Goal: Information Seeking & Learning: Learn about a topic

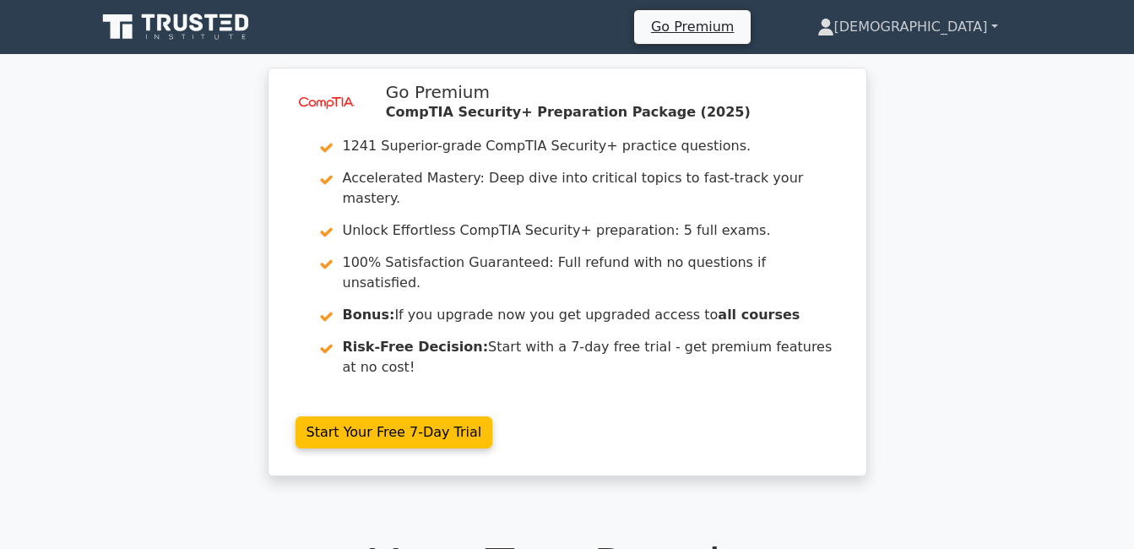
drag, startPoint x: 914, startPoint y: 19, endPoint x: 903, endPoint y: 27, distance: 12.7
click at [834, 20] on icon at bounding box center [825, 27] width 17 height 17
click at [903, 62] on link "Profile" at bounding box center [844, 66] width 133 height 27
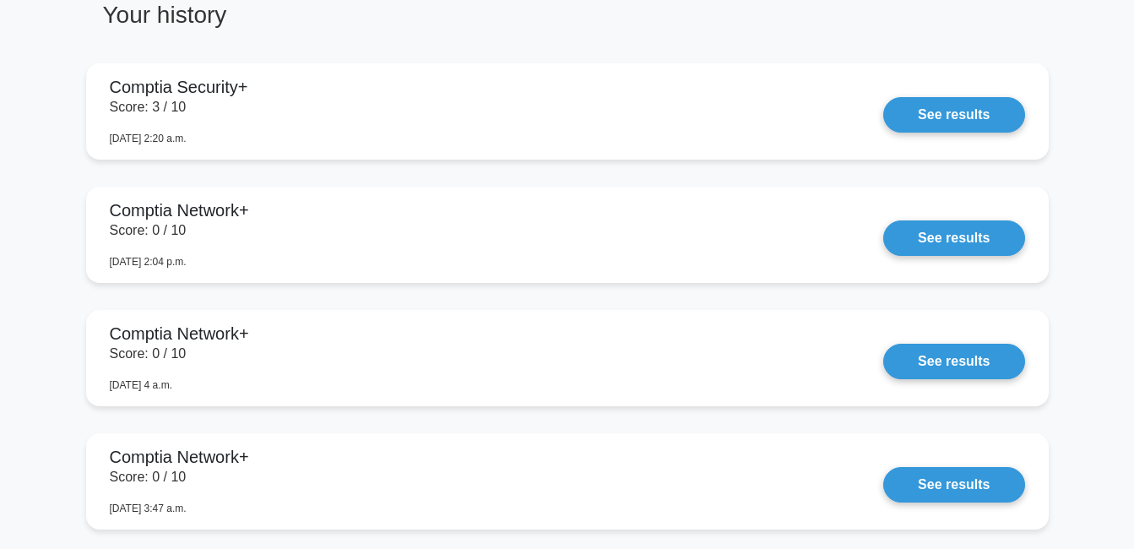
scroll to position [1267, 0]
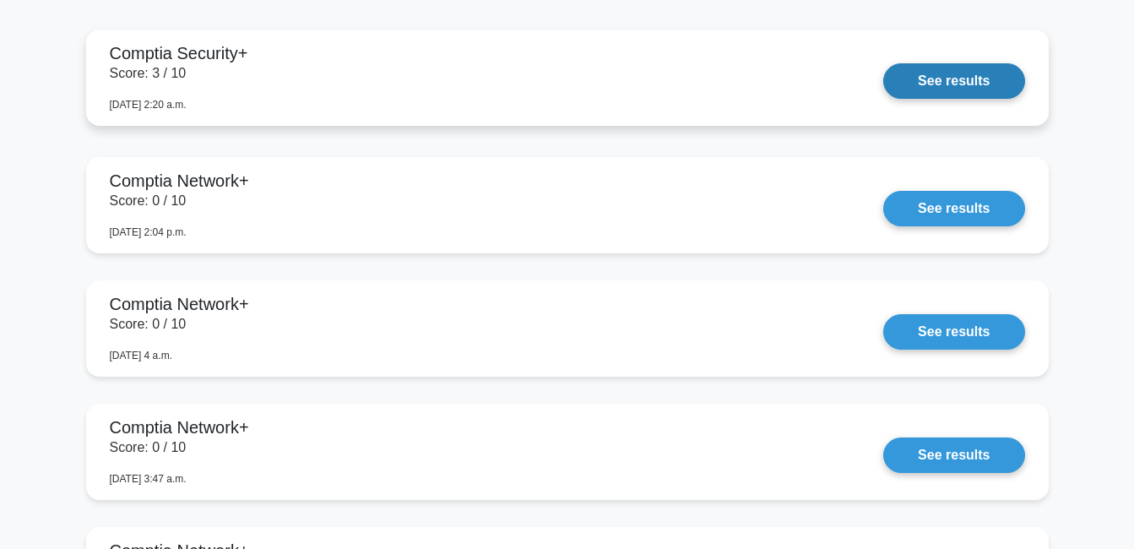
click at [913, 85] on link "See results" at bounding box center [953, 80] width 141 height 35
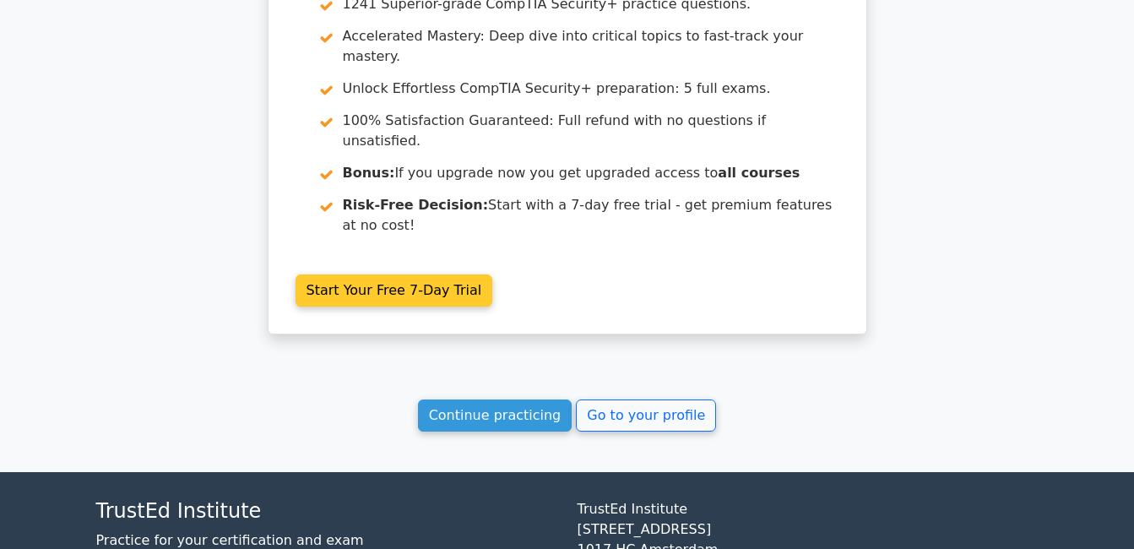
scroll to position [2697, 0]
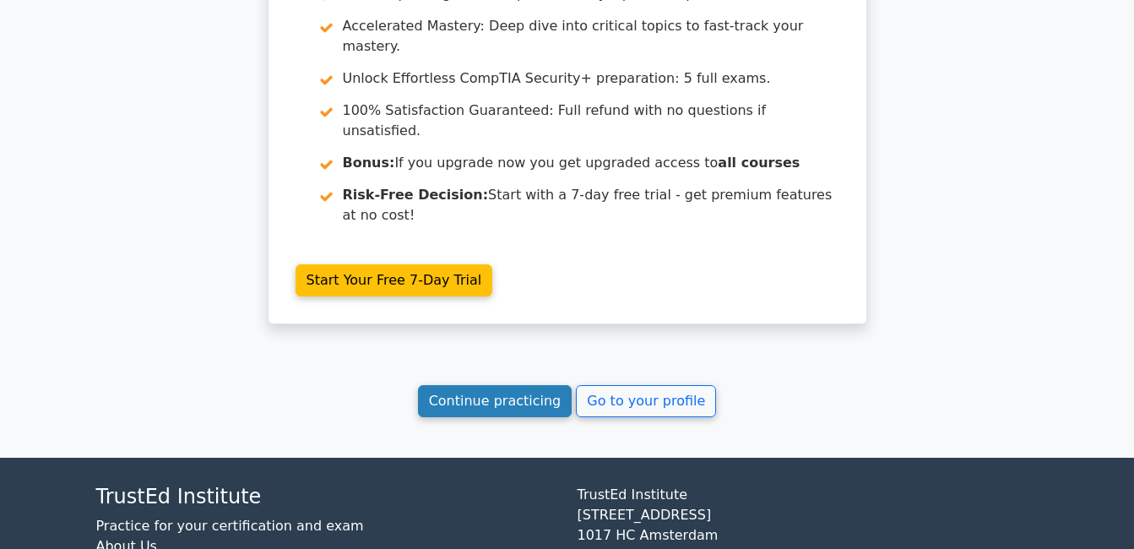
click at [517, 385] on link "Continue practicing" at bounding box center [495, 401] width 155 height 32
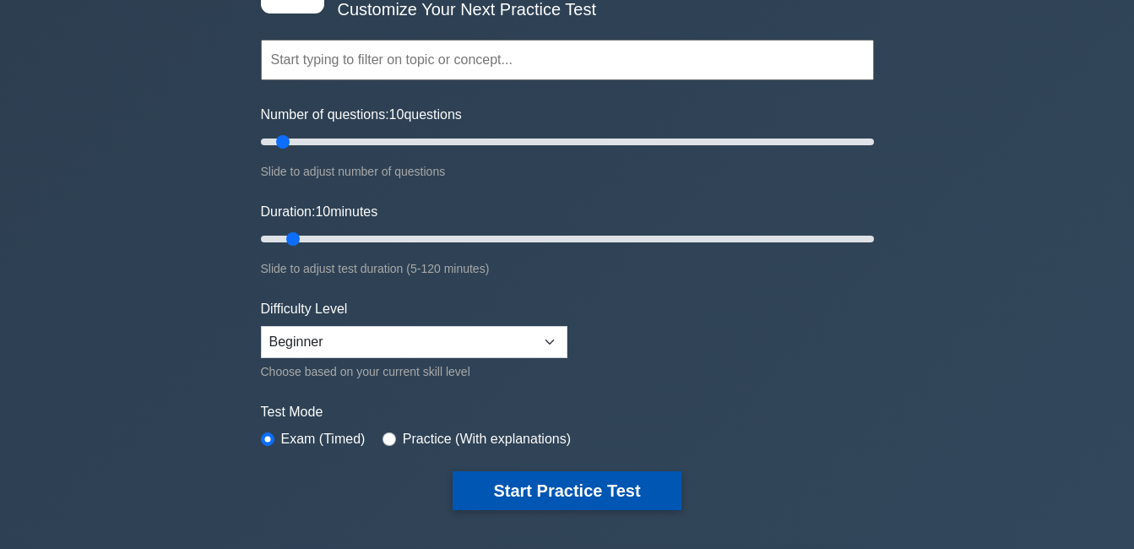
scroll to position [84, 0]
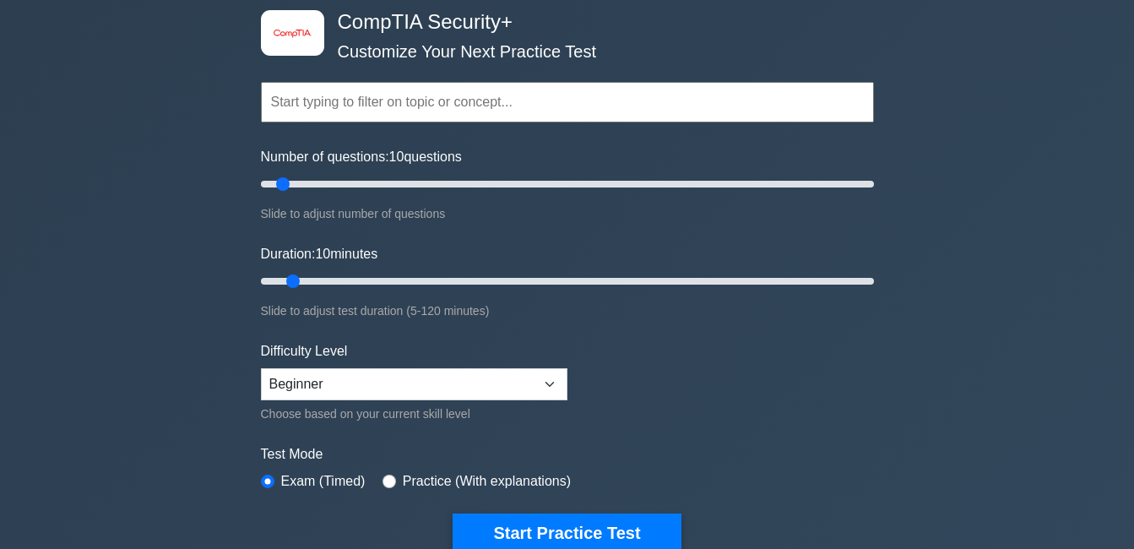
click at [711, 440] on form "Topics Cryptography Identity and Access Management Risk Management Network Secu…" at bounding box center [567, 291] width 613 height 522
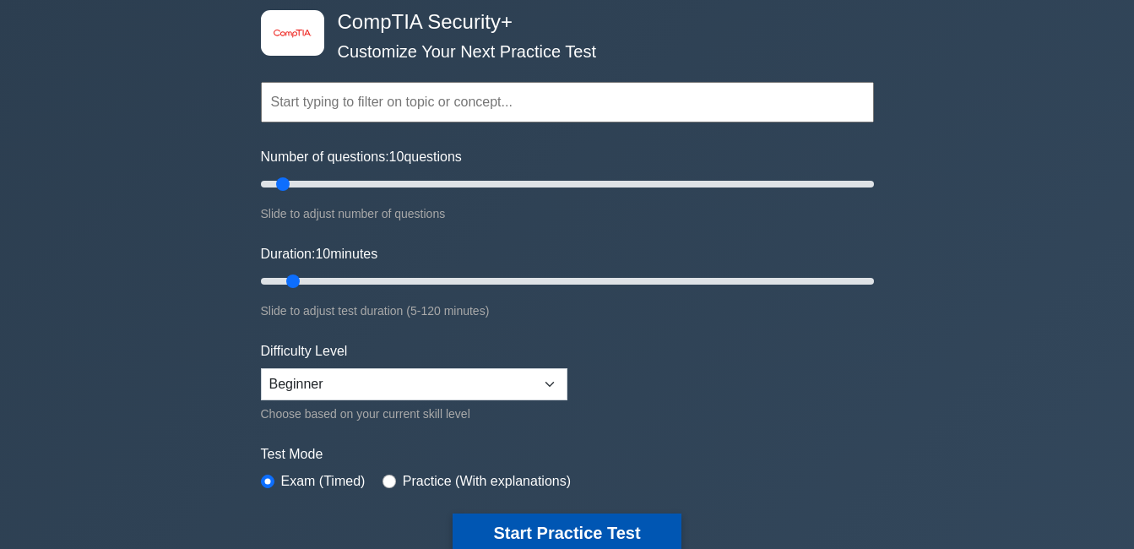
click at [519, 523] on button "Start Practice Test" at bounding box center [567, 532] width 228 height 39
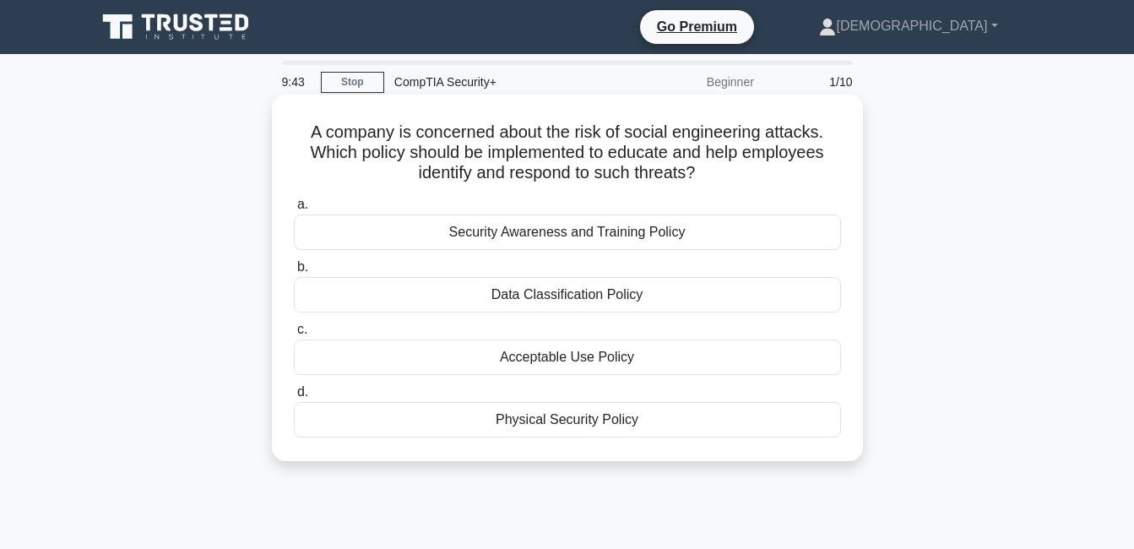
click at [551, 232] on div "Security Awareness and Training Policy" at bounding box center [567, 231] width 547 height 35
click at [294, 210] on input "a. Security Awareness and Training Policy" at bounding box center [294, 204] width 0 height 11
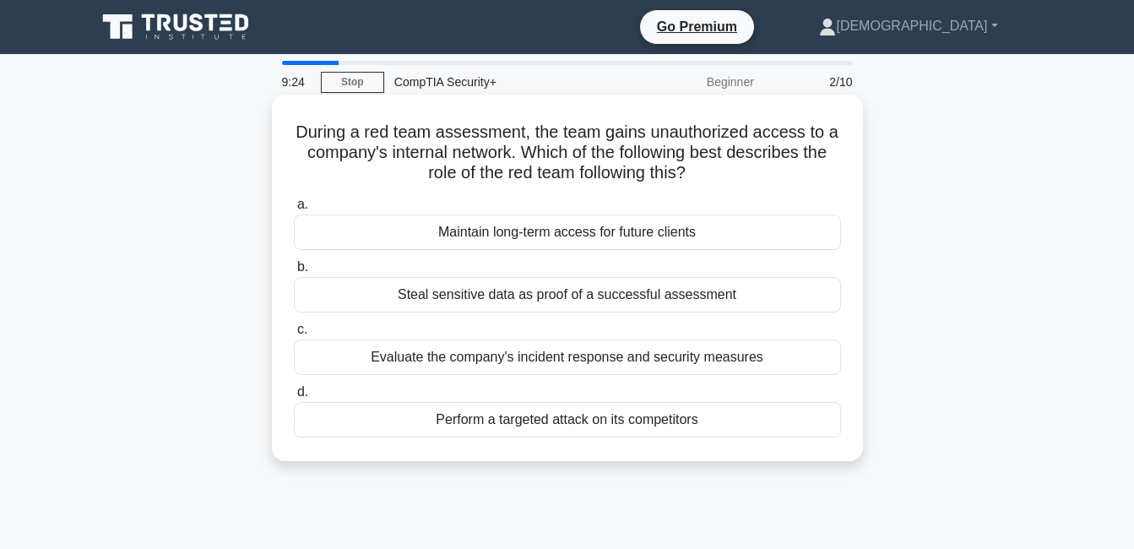
click at [545, 370] on div "Evaluate the company's incident response and security measures" at bounding box center [567, 356] width 547 height 35
click at [294, 335] on input "c. Evaluate the company's incident response and security measures" at bounding box center [294, 329] width 0 height 11
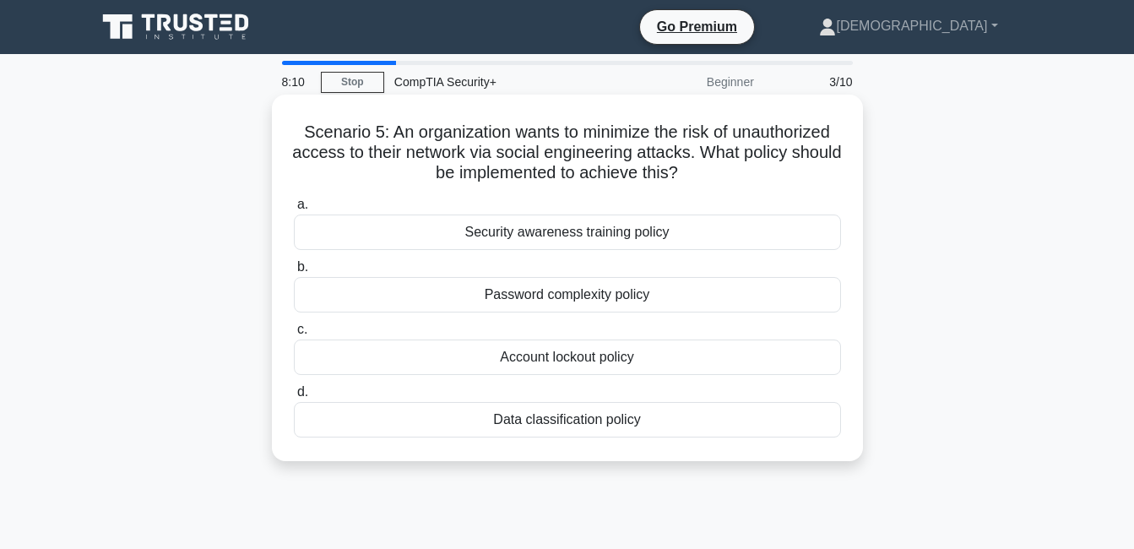
click at [545, 241] on div "Security awareness training policy" at bounding box center [567, 231] width 547 height 35
click at [294, 210] on input "a. Security awareness training policy" at bounding box center [294, 204] width 0 height 11
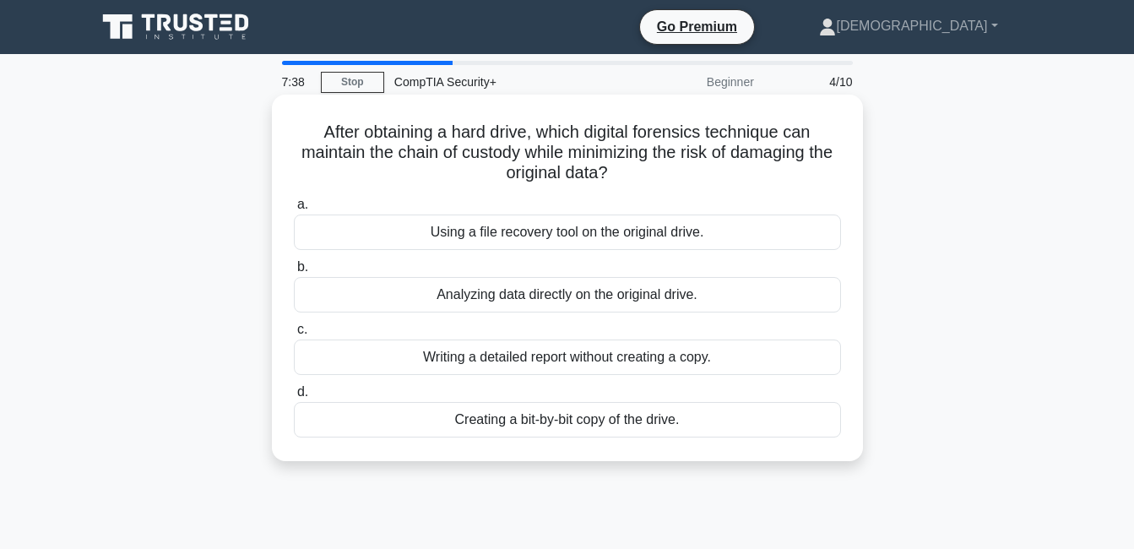
click at [509, 426] on div "Creating a bit-by-bit copy of the drive." at bounding box center [567, 419] width 547 height 35
click at [294, 398] on input "d. Creating a bit-by-bit copy of the drive." at bounding box center [294, 392] width 0 height 11
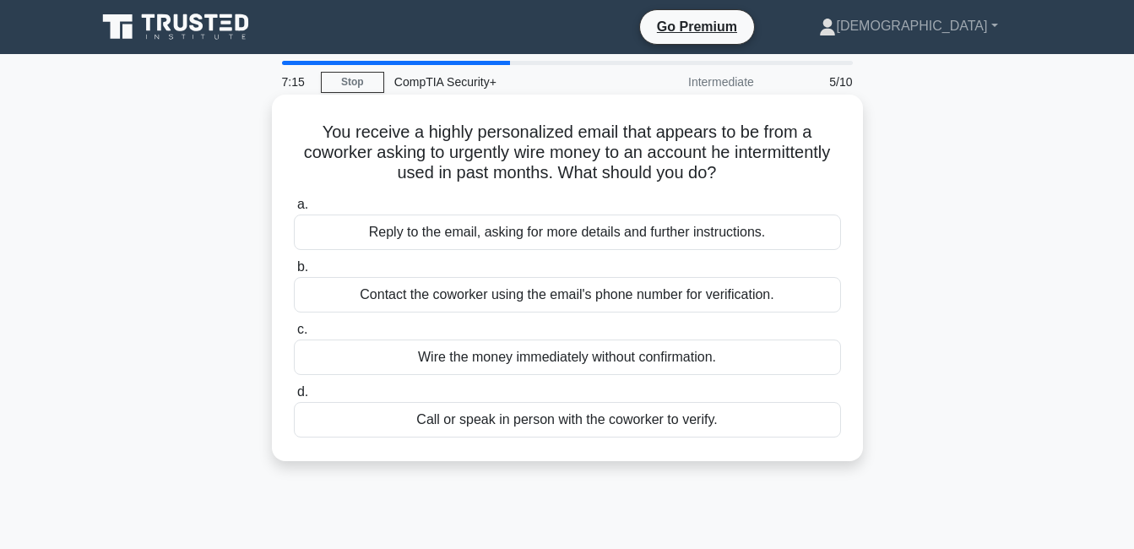
click at [603, 296] on div "Contact the coworker using the email's phone number for verification." at bounding box center [567, 294] width 547 height 35
click at [294, 273] on input "b. Contact the coworker using the email's phone number for verification." at bounding box center [294, 267] width 0 height 11
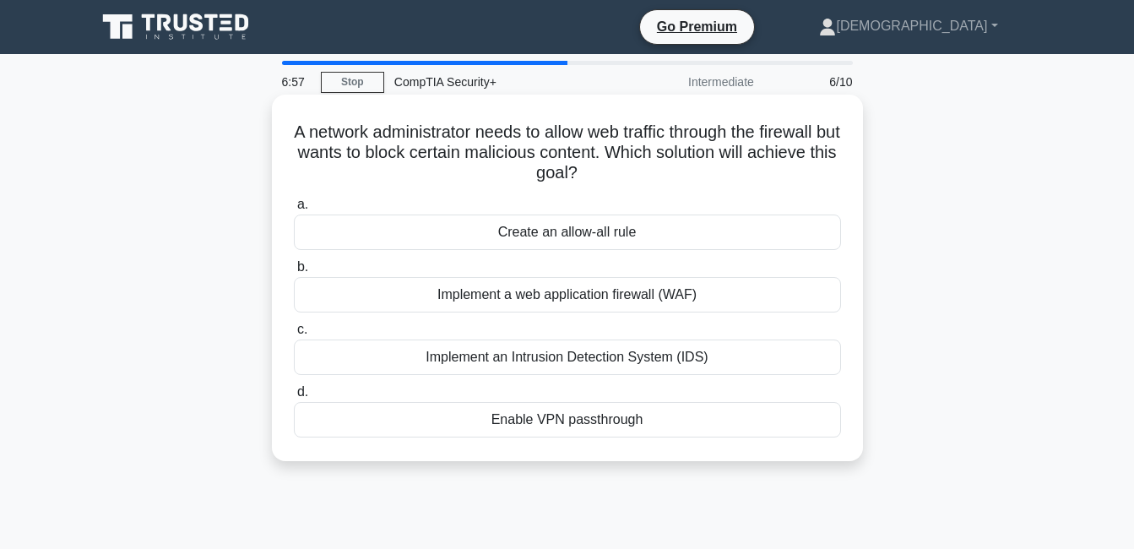
click at [565, 301] on div "Implement a web application firewall (WAF)" at bounding box center [567, 294] width 547 height 35
click at [294, 273] on input "b. Implement a web application firewall (WAF)" at bounding box center [294, 267] width 0 height 11
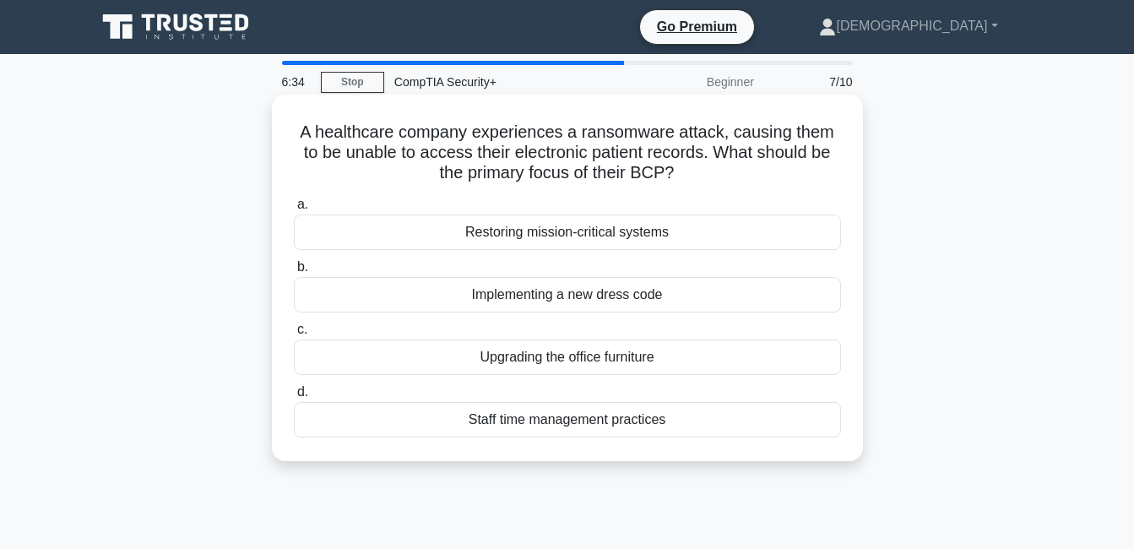
click at [526, 232] on div "Restoring mission-critical systems" at bounding box center [567, 231] width 547 height 35
click at [471, 241] on div "Restoring mission-critical systems" at bounding box center [567, 231] width 547 height 35
click at [294, 210] on input "a. Restoring mission-critical systems" at bounding box center [294, 204] width 0 height 11
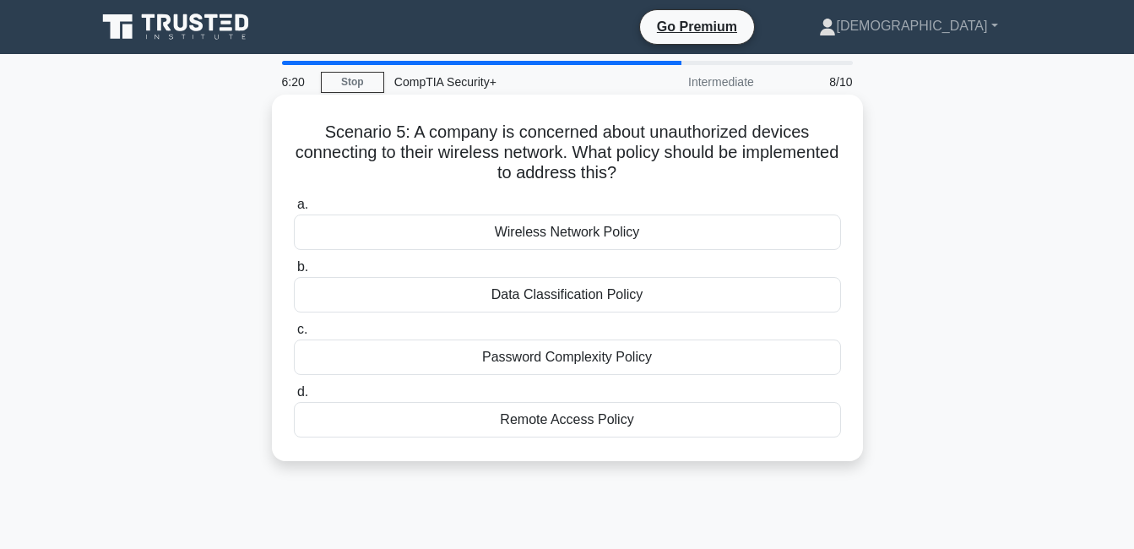
click at [566, 357] on div "Password Complexity Policy" at bounding box center [567, 356] width 547 height 35
click at [294, 335] on input "c. Password Complexity Policy" at bounding box center [294, 329] width 0 height 11
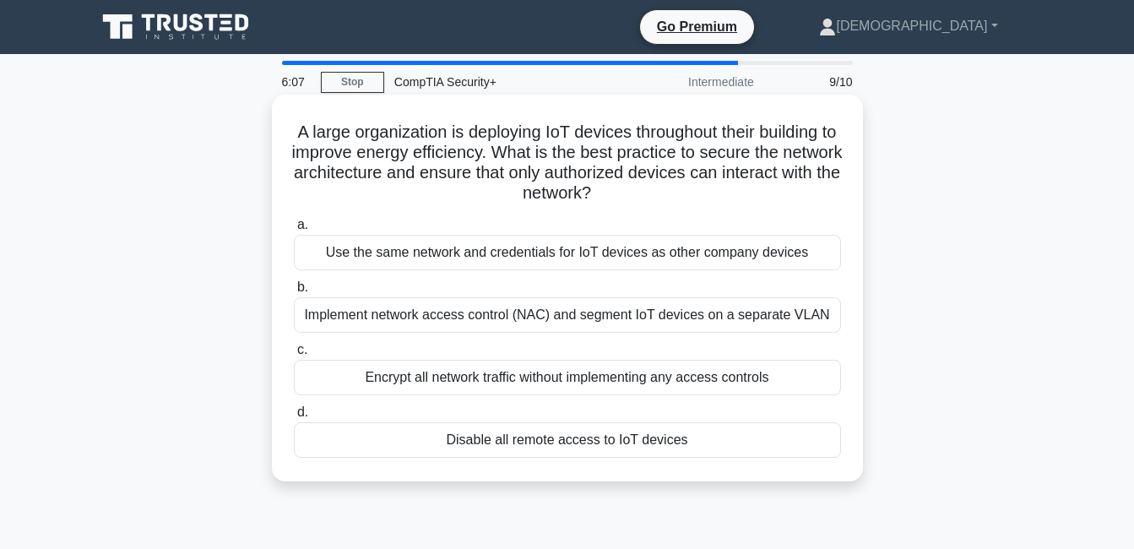
click at [545, 383] on div "Encrypt all network traffic without implementing any access controls" at bounding box center [567, 377] width 547 height 35
click at [294, 355] on input "c. Encrypt all network traffic without implementing any access controls" at bounding box center [294, 350] width 0 height 11
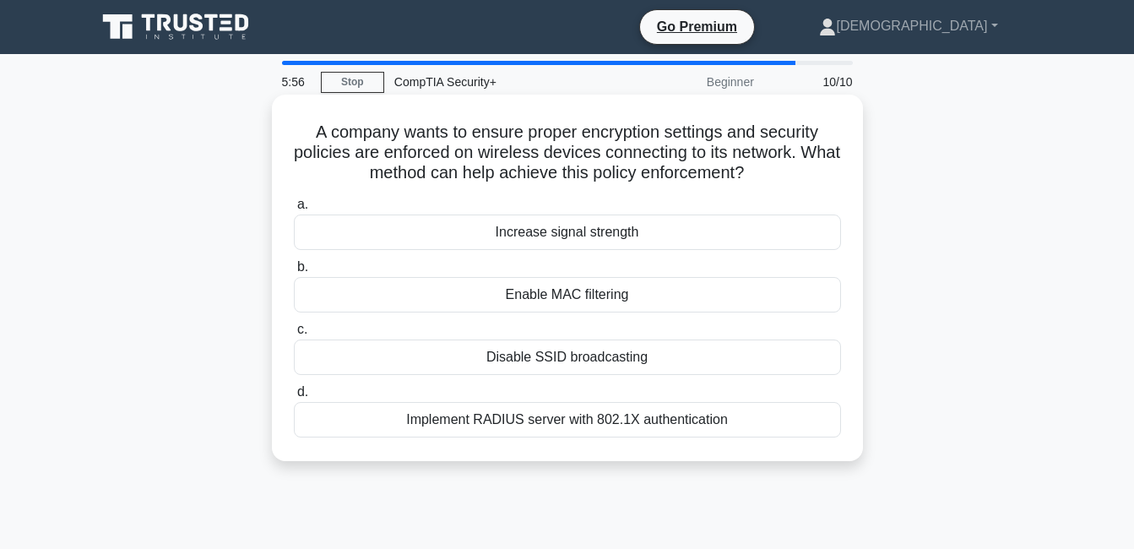
click at [564, 296] on div "Enable MAC filtering" at bounding box center [567, 294] width 547 height 35
click at [294, 273] on input "b. Enable MAC filtering" at bounding box center [294, 267] width 0 height 11
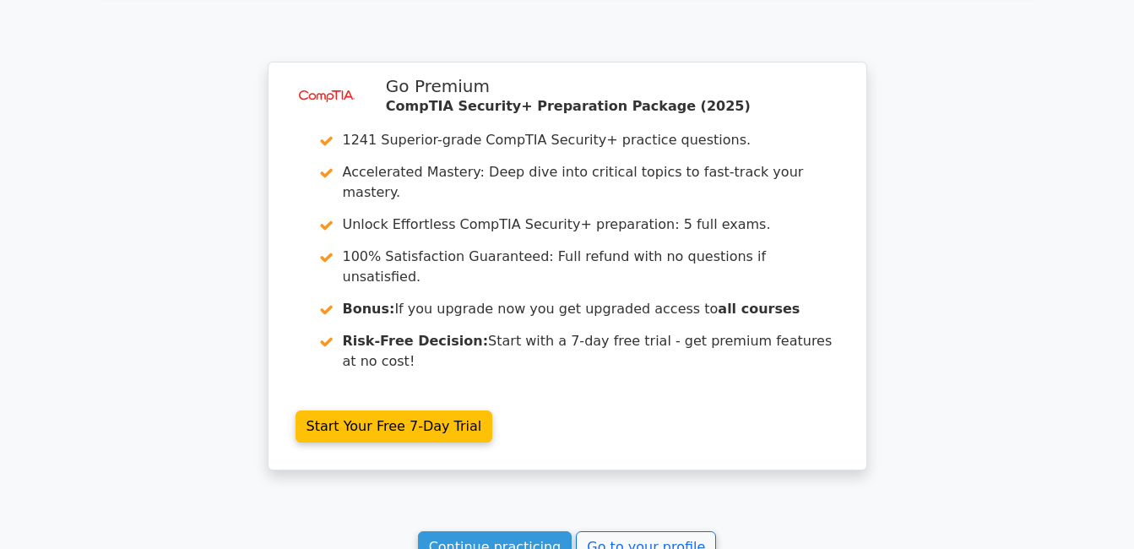
scroll to position [2715, 0]
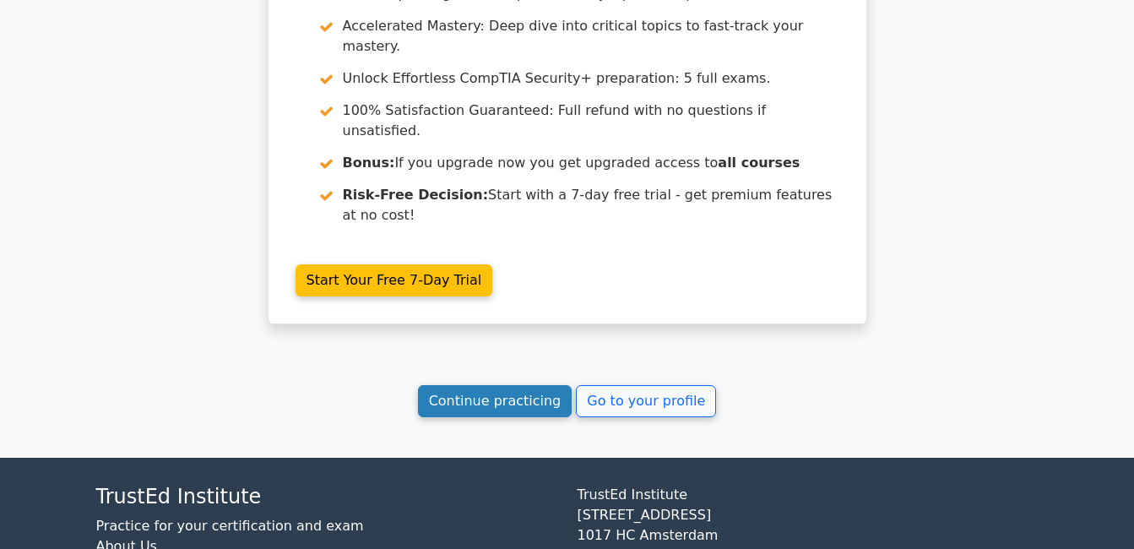
click at [524, 385] on link "Continue practicing" at bounding box center [495, 401] width 155 height 32
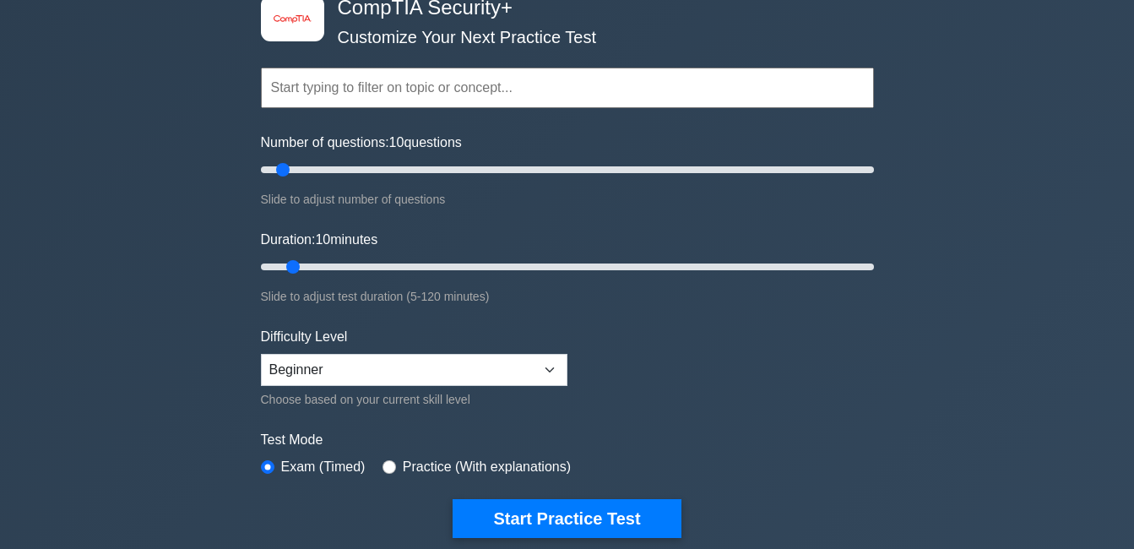
scroll to position [253, 0]
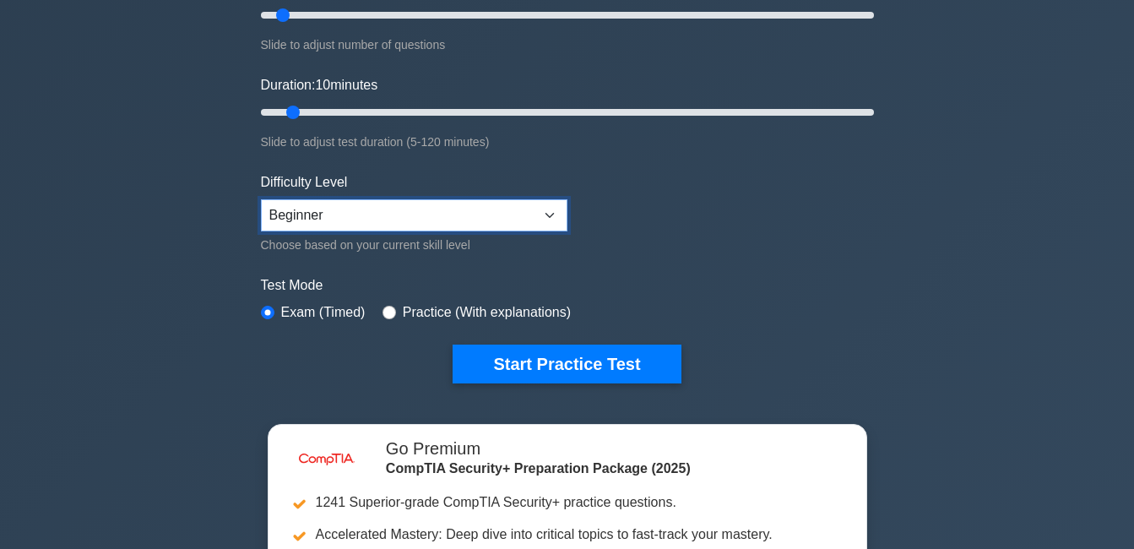
click at [416, 201] on select "Beginner Intermediate Expert" at bounding box center [414, 215] width 307 height 32
click at [261, 199] on select "Beginner Intermediate Expert" at bounding box center [414, 215] width 307 height 32
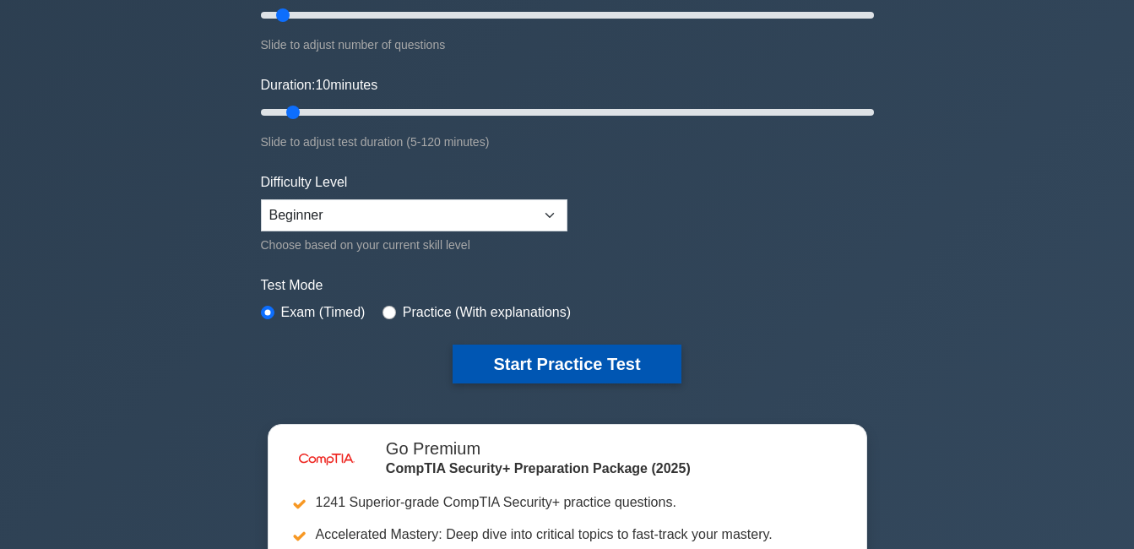
click at [574, 358] on button "Start Practice Test" at bounding box center [567, 364] width 228 height 39
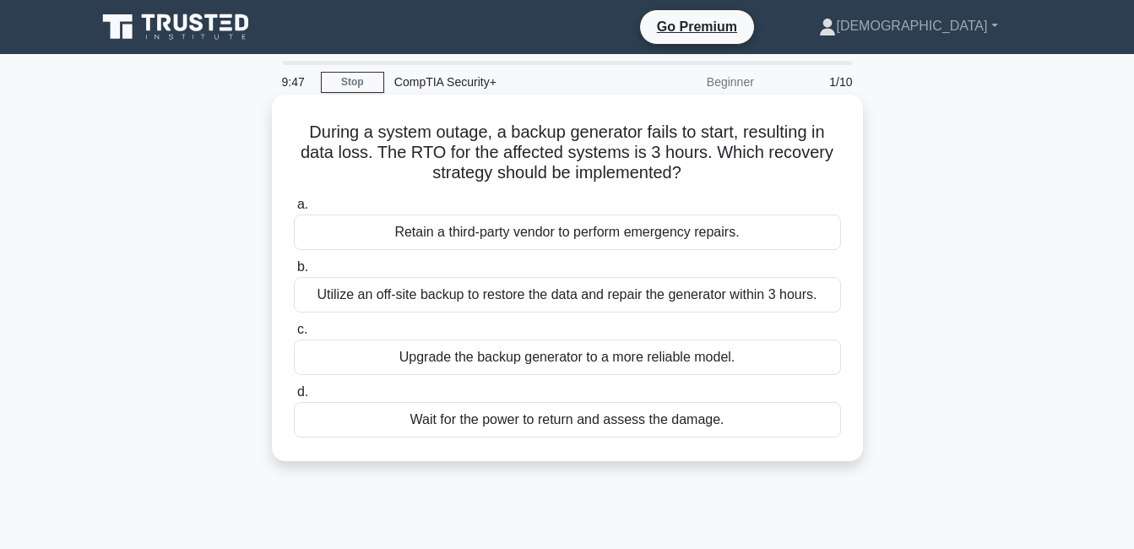
click at [541, 294] on div "Utilize an off-site backup to restore the data and repair the generator within …" at bounding box center [567, 294] width 547 height 35
click at [294, 273] on input "b. Utilize an off-site backup to restore the data and repair the generator with…" at bounding box center [294, 267] width 0 height 11
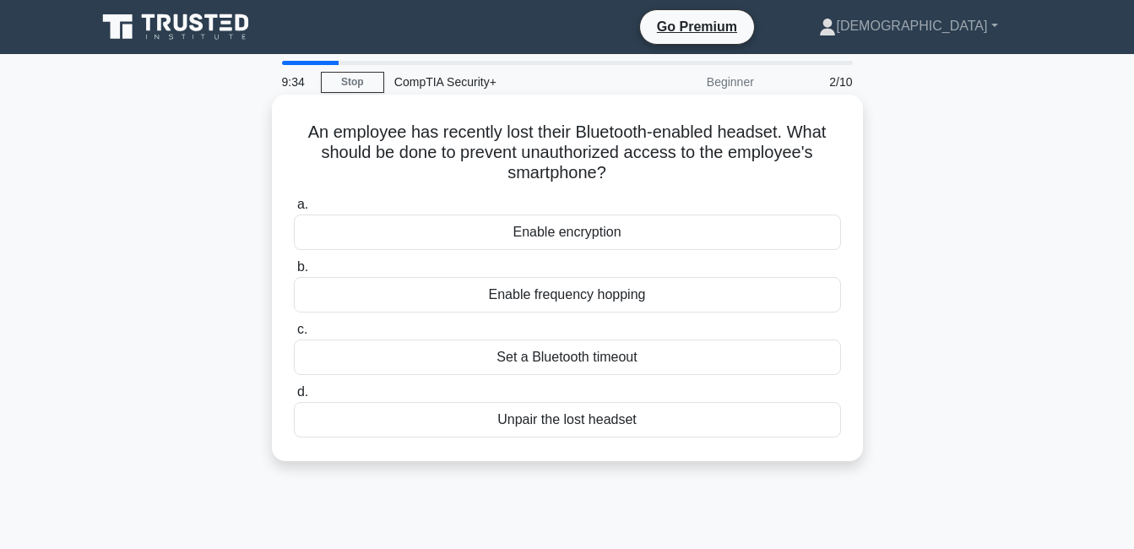
click at [547, 425] on div "Unpair the lost headset" at bounding box center [567, 419] width 547 height 35
click at [294, 398] on input "d. Unpair the lost headset" at bounding box center [294, 392] width 0 height 11
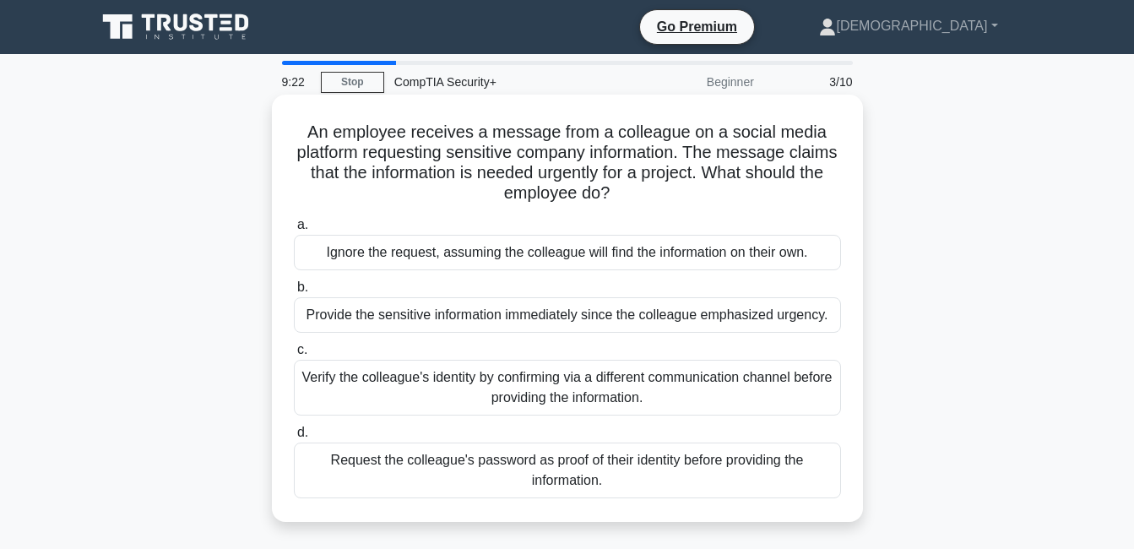
click at [539, 383] on div "Verify the colleague's identity by confirming via a different communication cha…" at bounding box center [567, 388] width 547 height 56
click at [294, 355] on input "c. Verify the colleague's identity by confirming via a different communication …" at bounding box center [294, 350] width 0 height 11
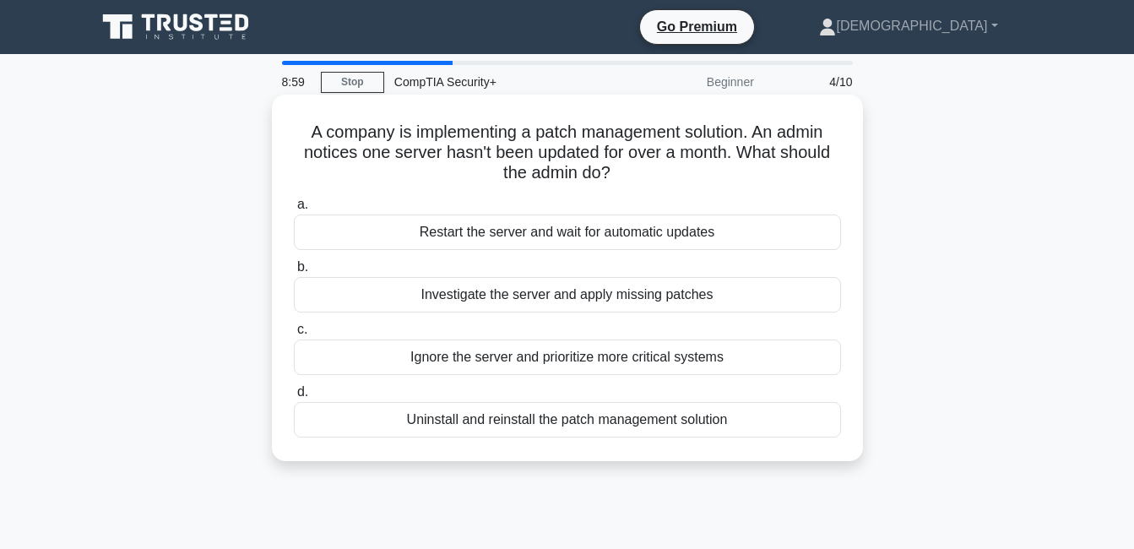
click at [512, 236] on div "Restart the server and wait for automatic updates" at bounding box center [567, 231] width 547 height 35
click at [294, 210] on input "a. Restart the server and wait for automatic updates" at bounding box center [294, 204] width 0 height 11
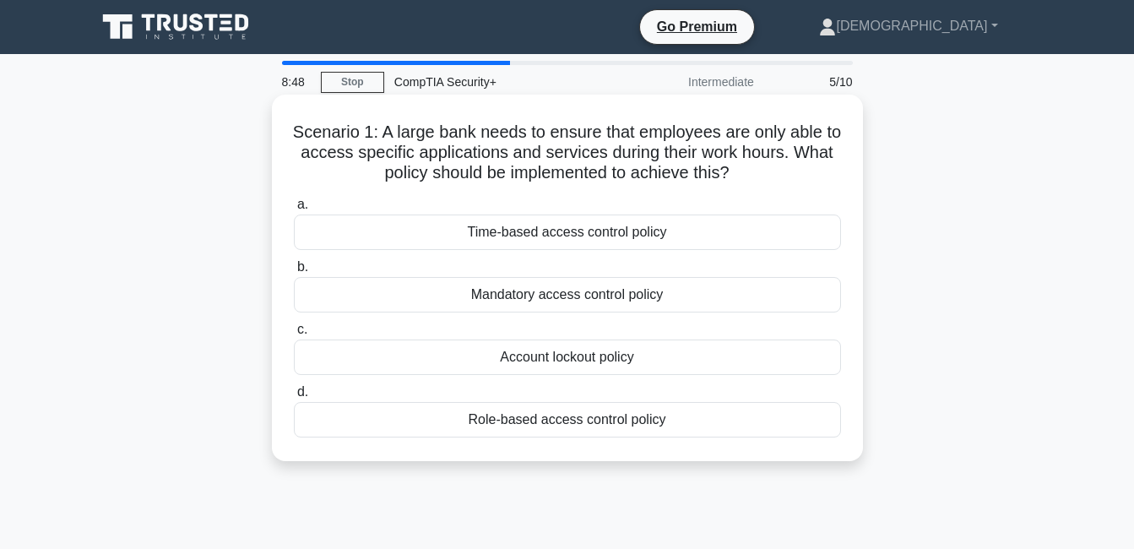
click at [597, 237] on div "Time-based access control policy" at bounding box center [567, 231] width 547 height 35
click at [294, 210] on input "a. Time-based access control policy" at bounding box center [294, 204] width 0 height 11
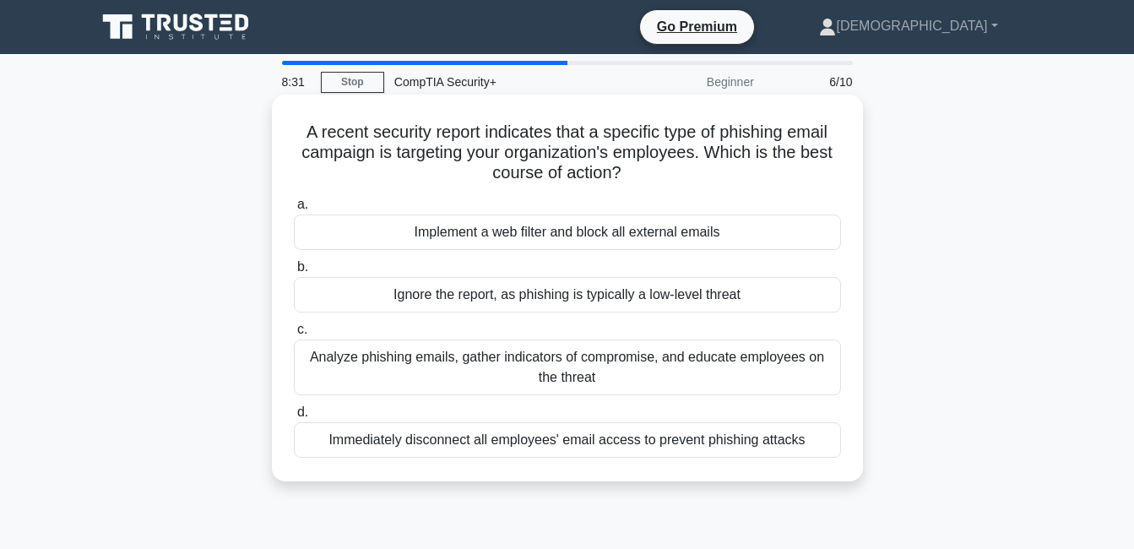
click at [582, 360] on div "Analyze phishing emails, gather indicators of compromise, and educate employees…" at bounding box center [567, 367] width 547 height 56
click at [294, 335] on input "c. Analyze phishing emails, gather indicators of compromise, and educate employ…" at bounding box center [294, 329] width 0 height 11
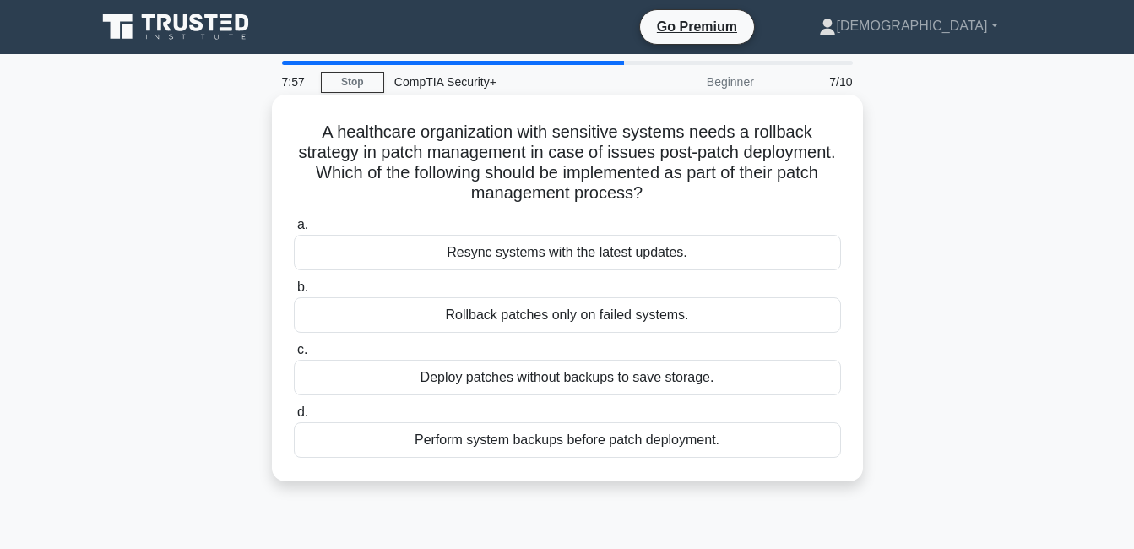
click at [552, 444] on div "Perform system backups before patch deployment." at bounding box center [567, 439] width 547 height 35
click at [294, 418] on input "d. Perform system backups before patch deployment." at bounding box center [294, 412] width 0 height 11
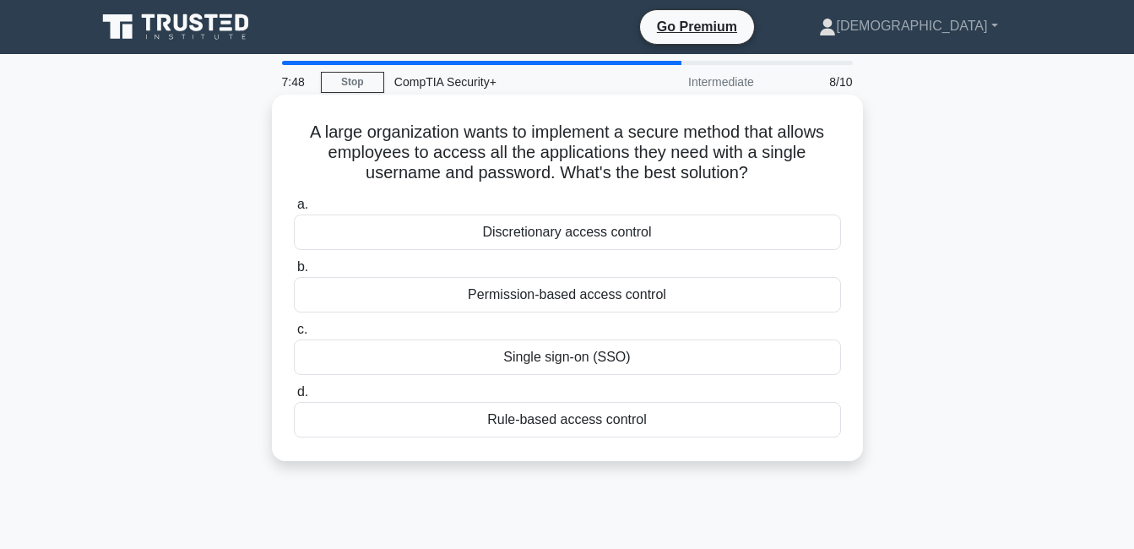
click at [549, 295] on div "Permission-based access control" at bounding box center [567, 294] width 547 height 35
click at [294, 273] on input "b. Permission-based access control" at bounding box center [294, 267] width 0 height 11
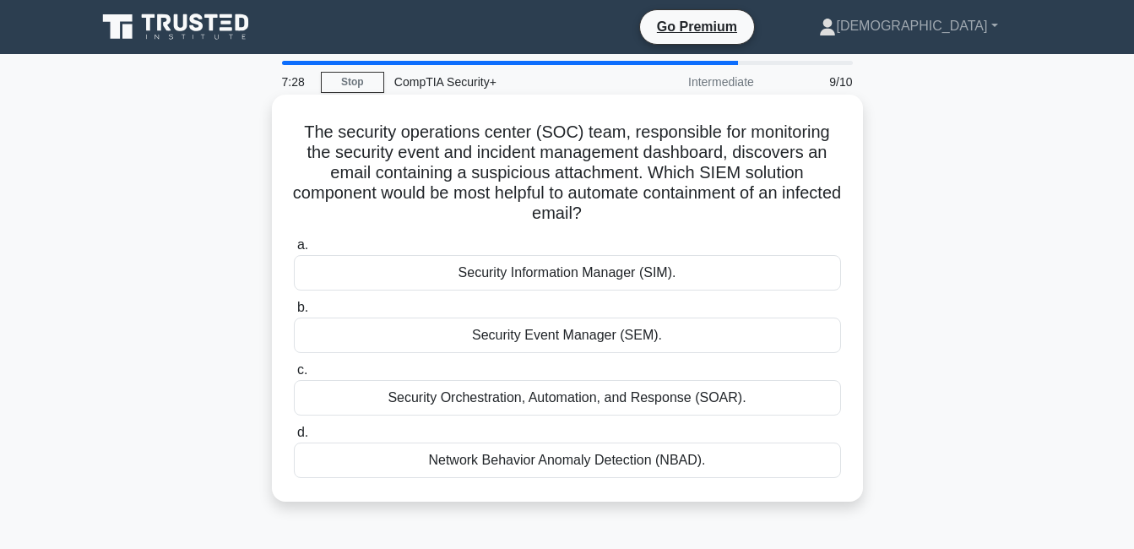
click at [584, 399] on div "Security Orchestration, Automation, and Response (SOAR)." at bounding box center [567, 397] width 547 height 35
click at [294, 376] on input "c. Security Orchestration, Automation, and Response (SOAR)." at bounding box center [294, 370] width 0 height 11
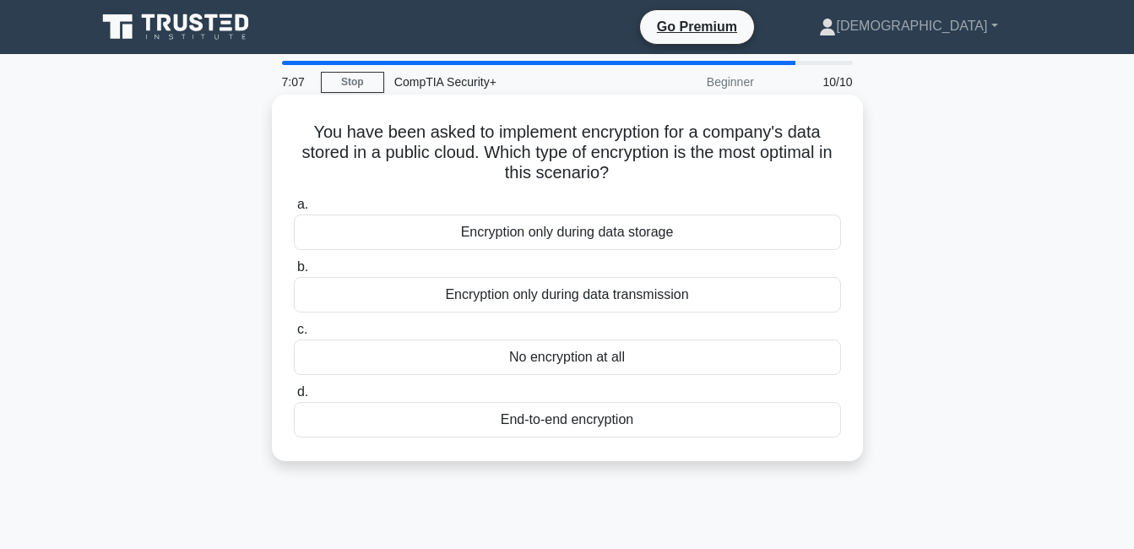
click at [585, 422] on div "End-to-end encryption" at bounding box center [567, 419] width 547 height 35
click at [294, 398] on input "d. End-to-end encryption" at bounding box center [294, 392] width 0 height 11
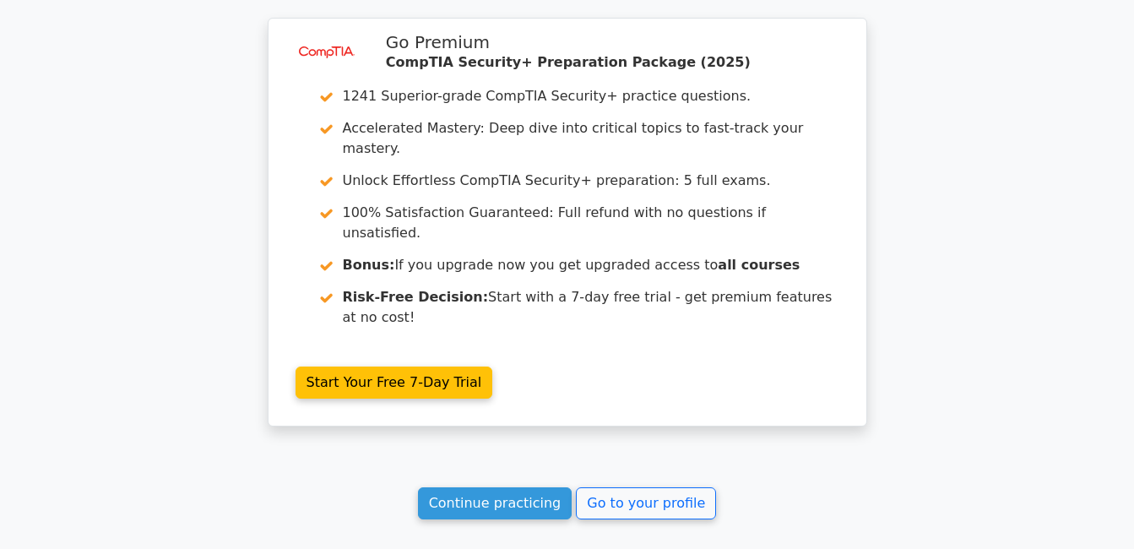
scroll to position [2679, 0]
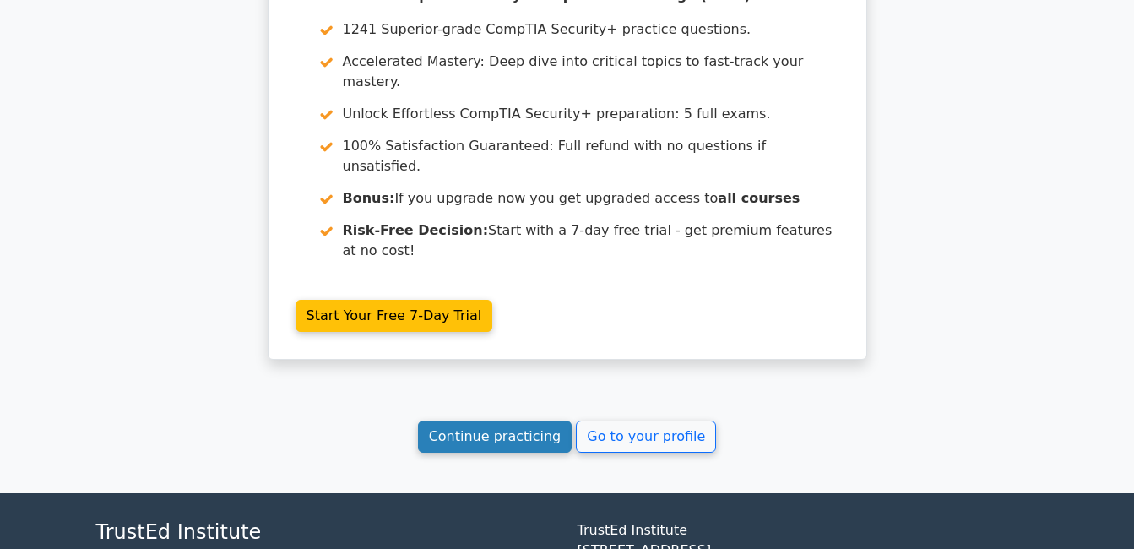
click at [483, 421] on link "Continue practicing" at bounding box center [495, 437] width 155 height 32
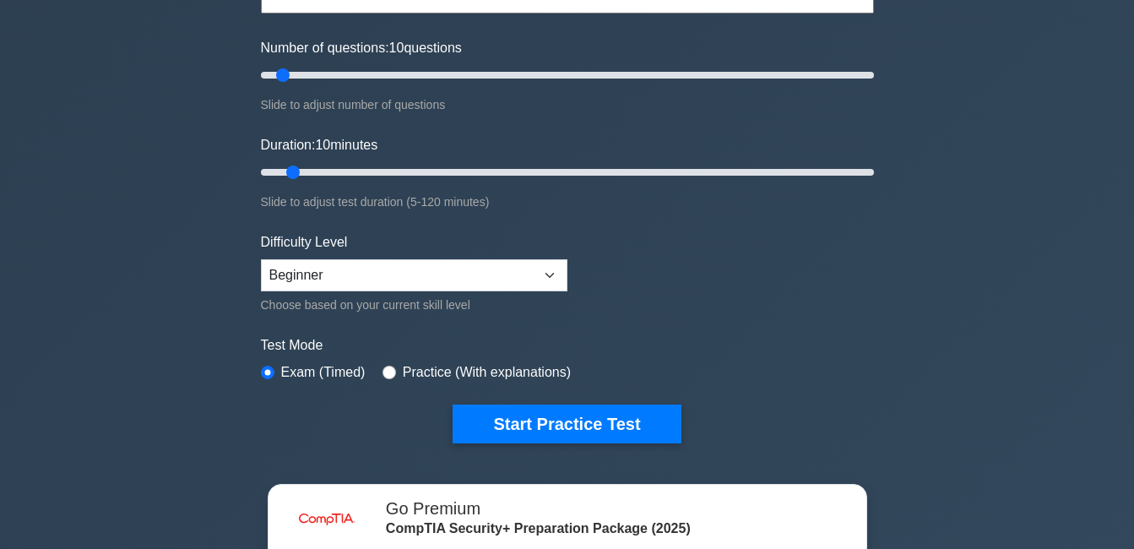
scroll to position [253, 0]
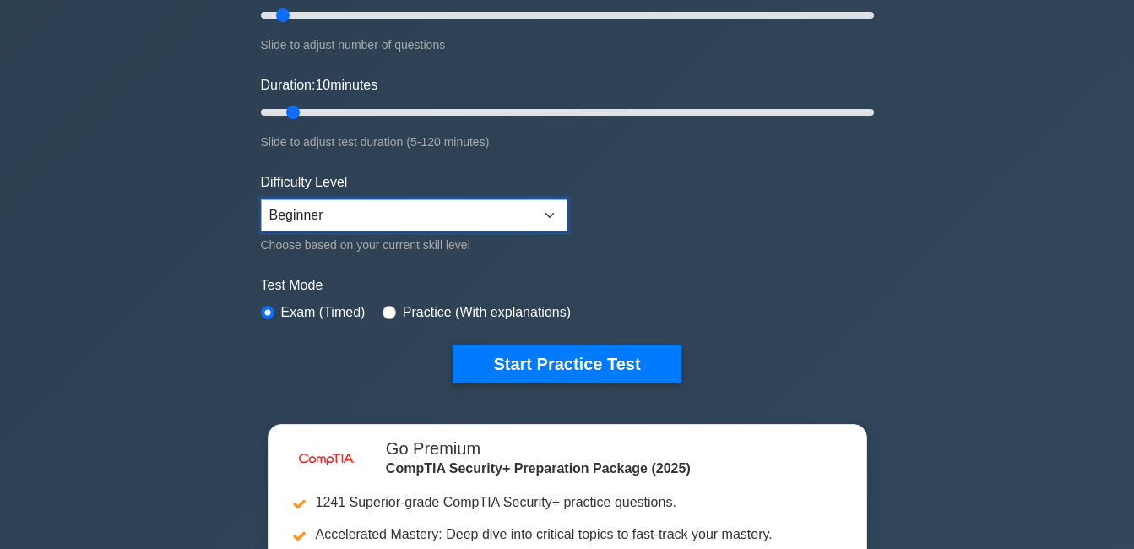
click at [547, 204] on select "Beginner Intermediate Expert" at bounding box center [414, 215] width 307 height 32
click at [261, 199] on select "Beginner Intermediate Expert" at bounding box center [414, 215] width 307 height 32
click at [532, 217] on select "Beginner Intermediate Expert" at bounding box center [414, 215] width 307 height 32
select select "intermediate"
click at [261, 199] on select "Beginner Intermediate Expert" at bounding box center [414, 215] width 307 height 32
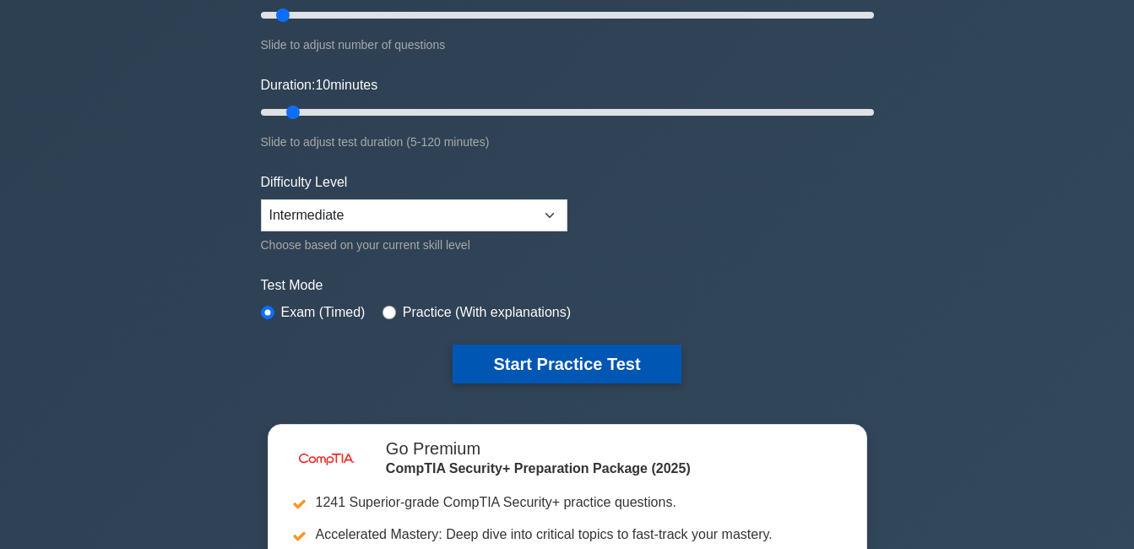
click at [531, 361] on button "Start Practice Test" at bounding box center [567, 364] width 228 height 39
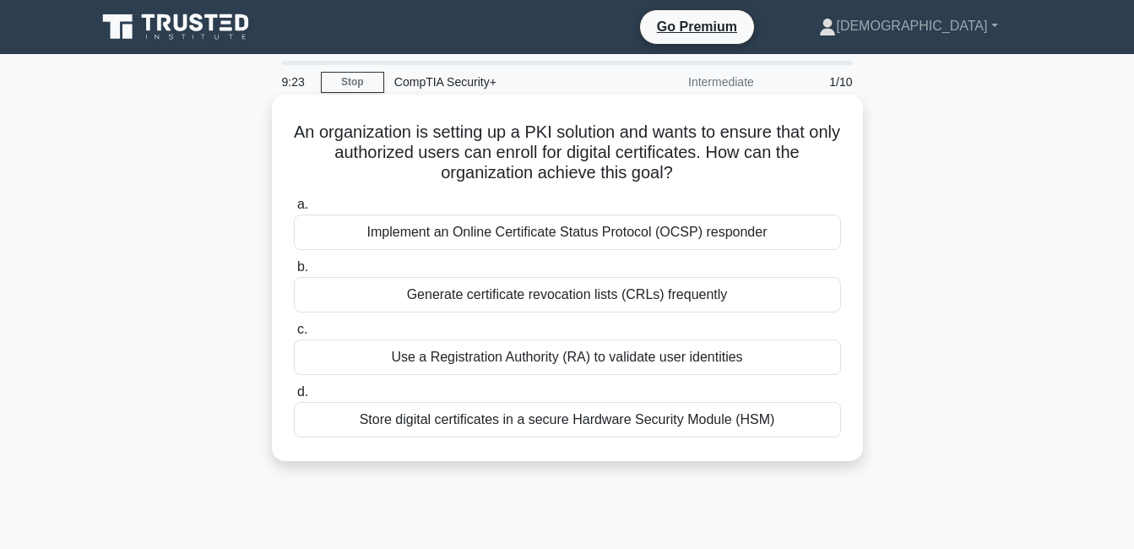
click at [520, 233] on div "Implement an Online Certificate Status Protocol (OCSP) responder" at bounding box center [567, 231] width 547 height 35
click at [294, 210] on input "a. Implement an Online Certificate Status Protocol (OCSP) responder" at bounding box center [294, 204] width 0 height 11
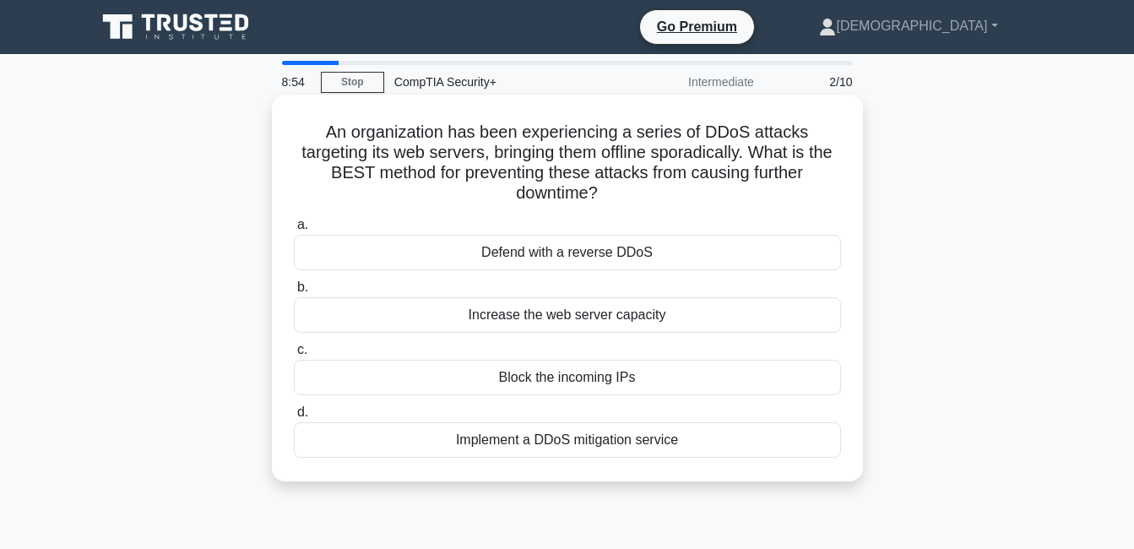
click at [559, 446] on div "Implement a DDoS mitigation service" at bounding box center [567, 439] width 547 height 35
click at [294, 418] on input "d. Implement a DDoS mitigation service" at bounding box center [294, 412] width 0 height 11
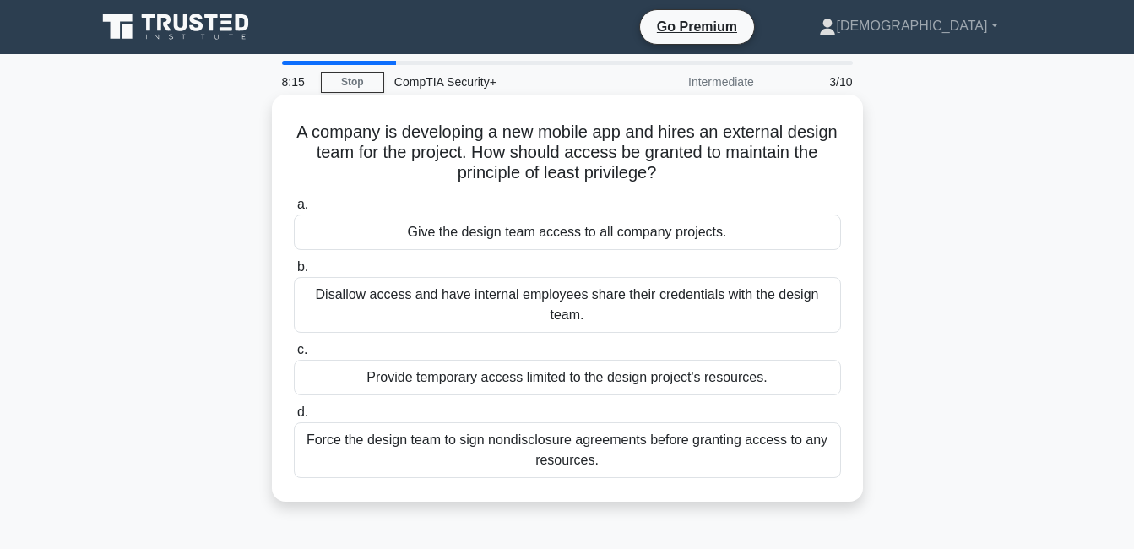
click at [625, 379] on div "Provide temporary access limited to the design project's resources." at bounding box center [567, 377] width 547 height 35
click at [542, 381] on div "Provide temporary access limited to the design project's resources." at bounding box center [567, 377] width 547 height 35
click at [294, 355] on input "c. Provide temporary access limited to the design project's resources." at bounding box center [294, 350] width 0 height 11
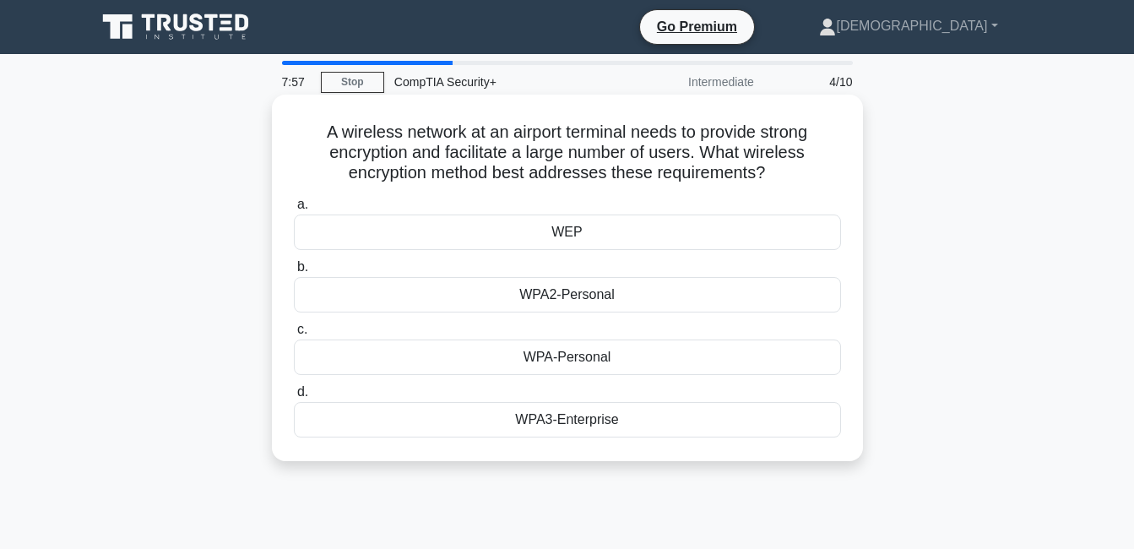
click at [558, 421] on div "WPA3-Enterprise" at bounding box center [567, 419] width 547 height 35
click at [294, 398] on input "d. WPA3-Enterprise" at bounding box center [294, 392] width 0 height 11
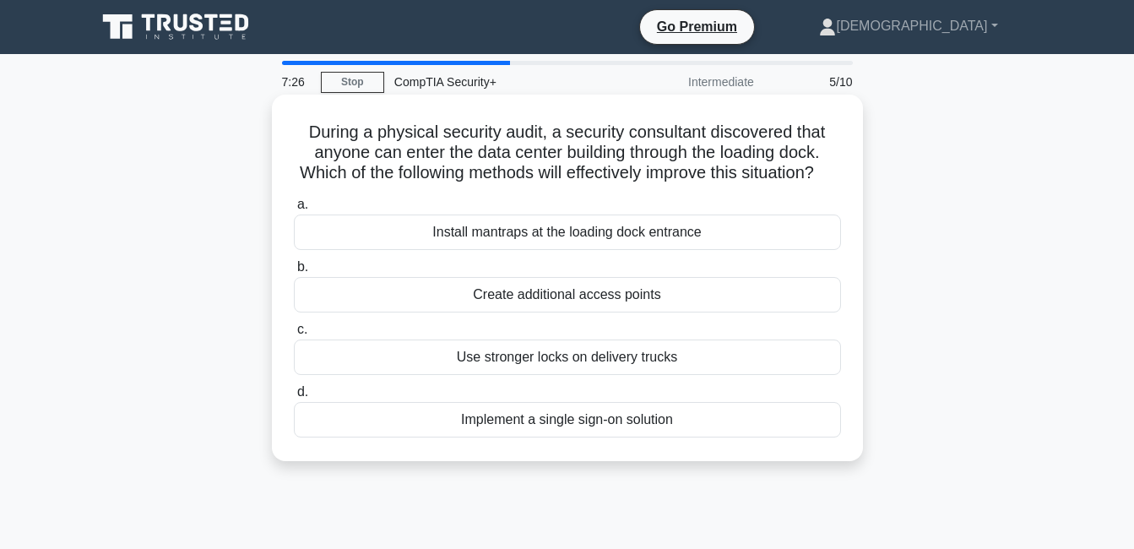
click at [569, 375] on div "Use stronger locks on delivery trucks" at bounding box center [567, 356] width 547 height 35
click at [294, 335] on input "c. Use stronger locks on delivery trucks" at bounding box center [294, 329] width 0 height 11
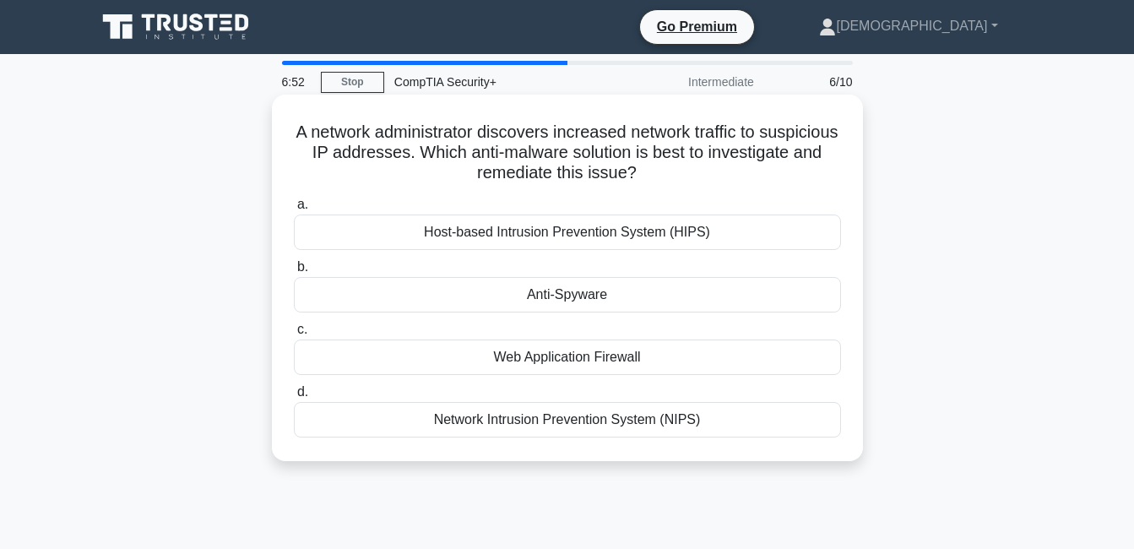
click at [557, 368] on div "Web Application Firewall" at bounding box center [567, 356] width 547 height 35
click at [294, 335] on input "c. Web Application Firewall" at bounding box center [294, 329] width 0 height 11
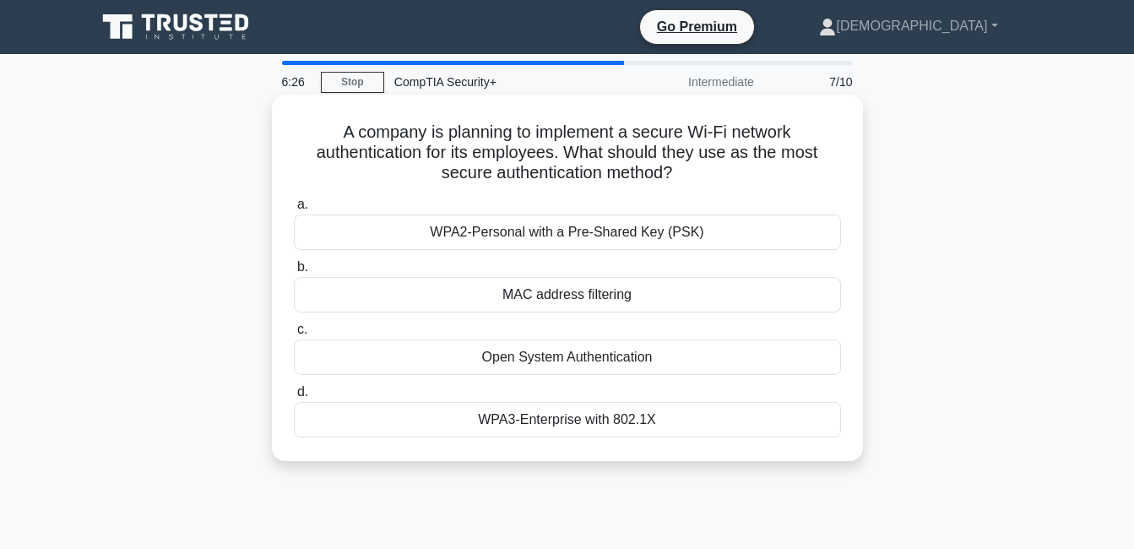
click at [564, 360] on div "Open System Authentication" at bounding box center [567, 356] width 547 height 35
click at [294, 335] on input "c. Open System Authentication" at bounding box center [294, 329] width 0 height 11
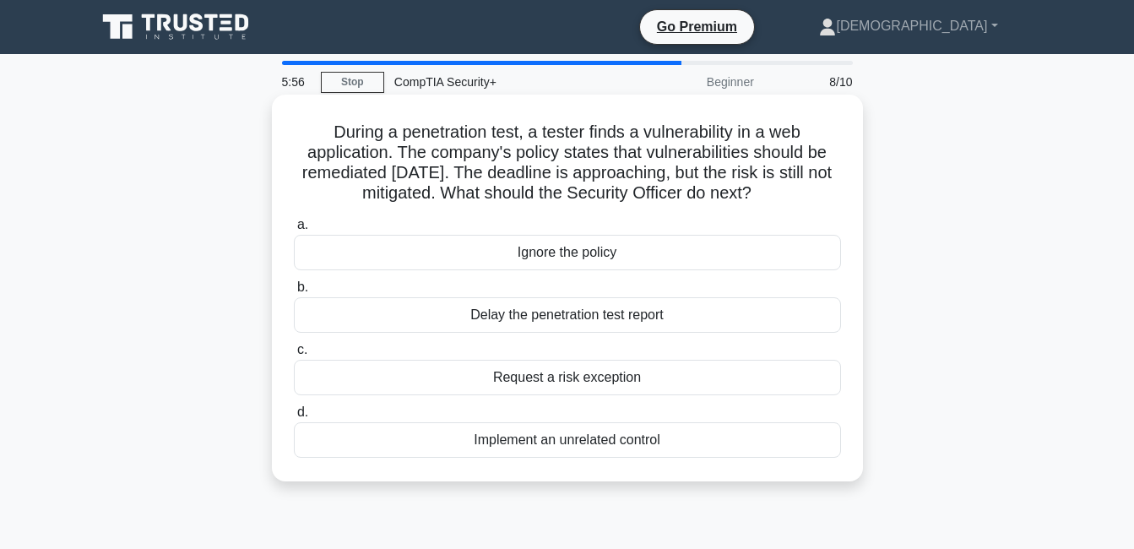
drag, startPoint x: 529, startPoint y: 425, endPoint x: 524, endPoint y: 437, distance: 13.2
drag, startPoint x: 524, startPoint y: 437, endPoint x: 442, endPoint y: 404, distance: 88.0
click at [442, 404] on label "d. Implement an unrelated control" at bounding box center [567, 430] width 547 height 56
click at [294, 407] on input "d. Implement an unrelated control" at bounding box center [294, 412] width 0 height 11
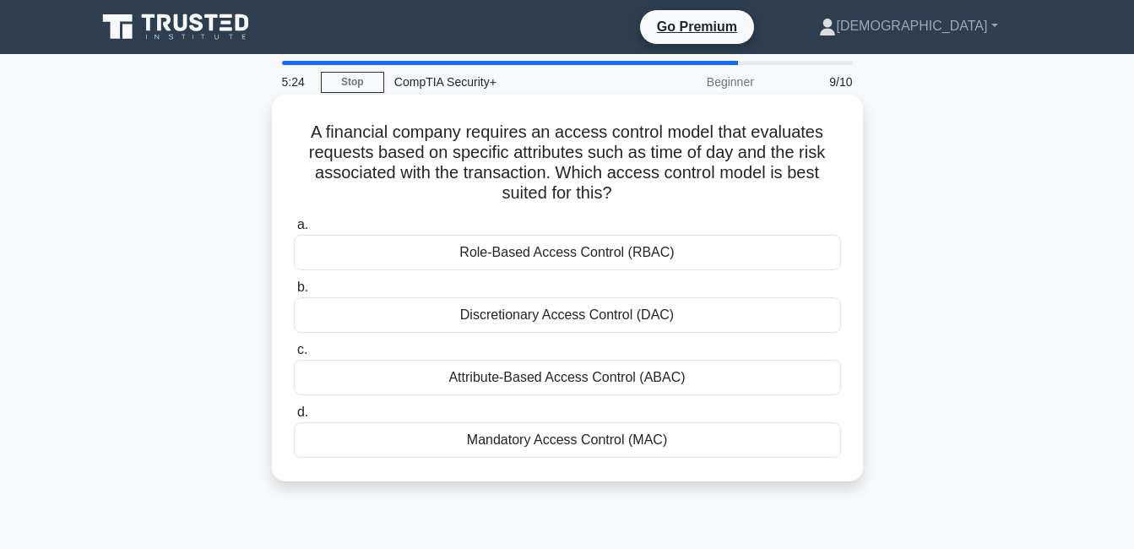
click at [553, 377] on div "Attribute-Based Access Control (ABAC)" at bounding box center [567, 377] width 547 height 35
click at [294, 355] on input "c. Attribute-Based Access Control (ABAC)" at bounding box center [294, 350] width 0 height 11
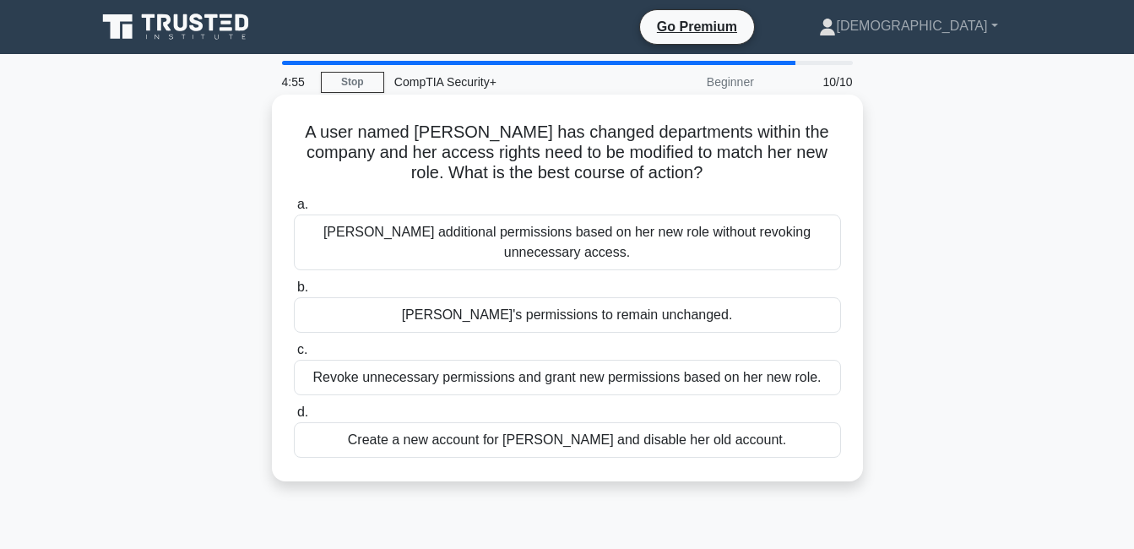
click at [539, 378] on div "Revoke unnecessary permissions and grant new permissions based on her new role." at bounding box center [567, 377] width 547 height 35
click at [294, 355] on input "c. Revoke unnecessary permissions and grant new permissions based on her new ro…" at bounding box center [294, 350] width 0 height 11
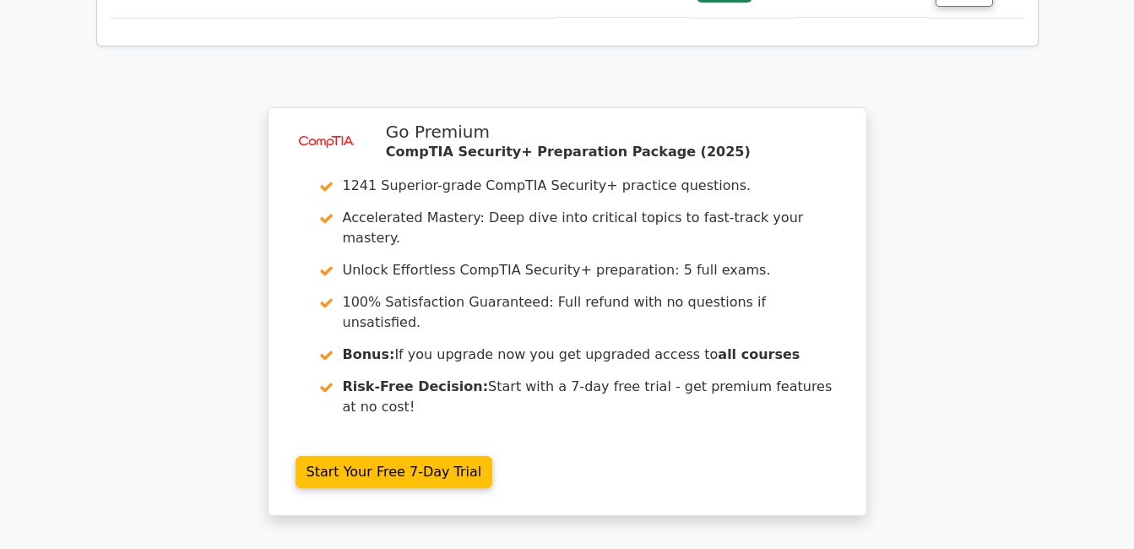
scroll to position [2760, 0]
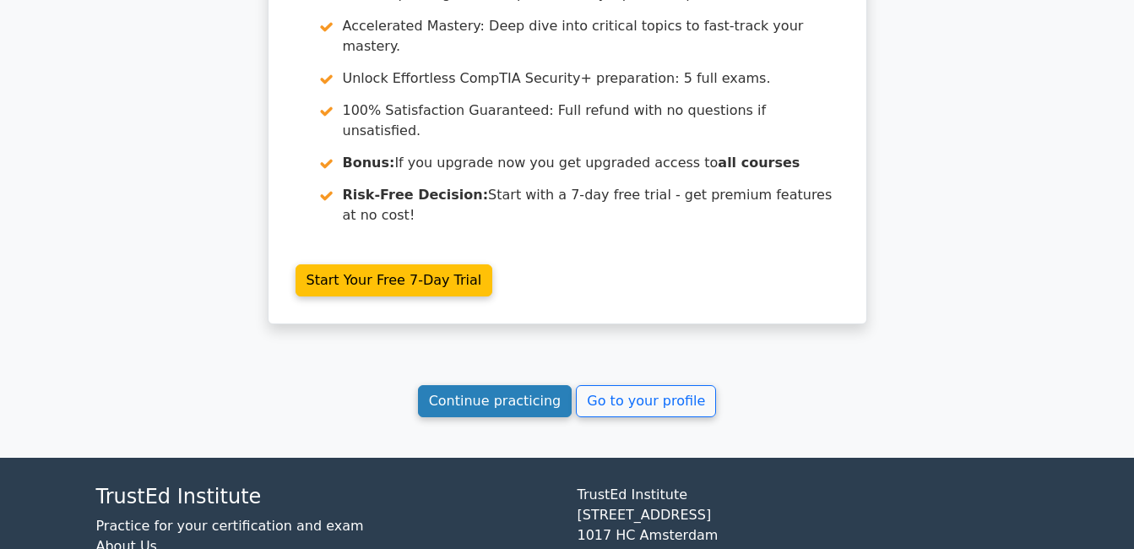
click at [505, 385] on link "Continue practicing" at bounding box center [495, 401] width 155 height 32
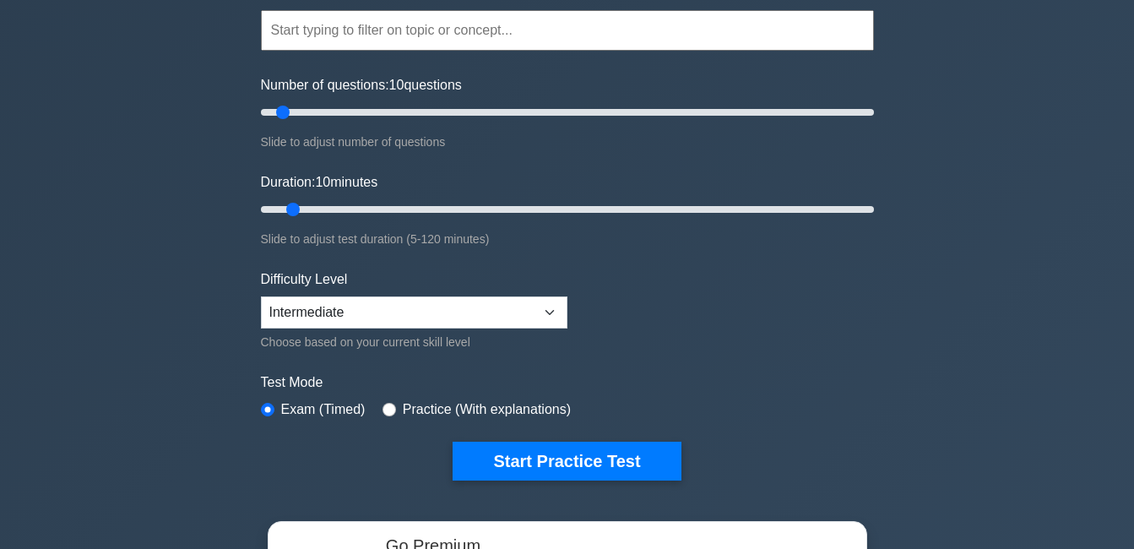
scroll to position [169, 0]
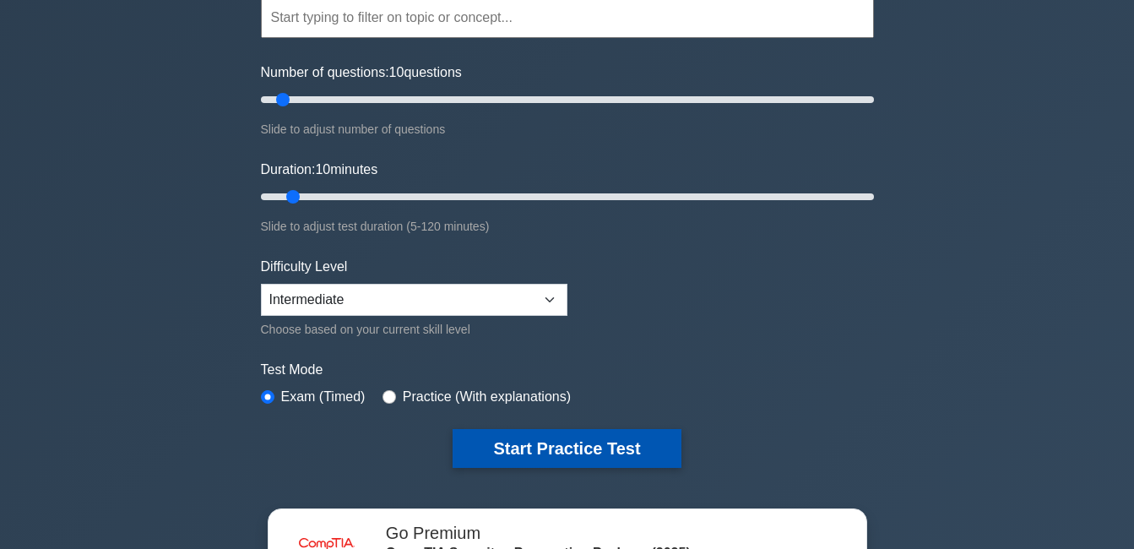
click at [529, 444] on button "Start Practice Test" at bounding box center [567, 448] width 228 height 39
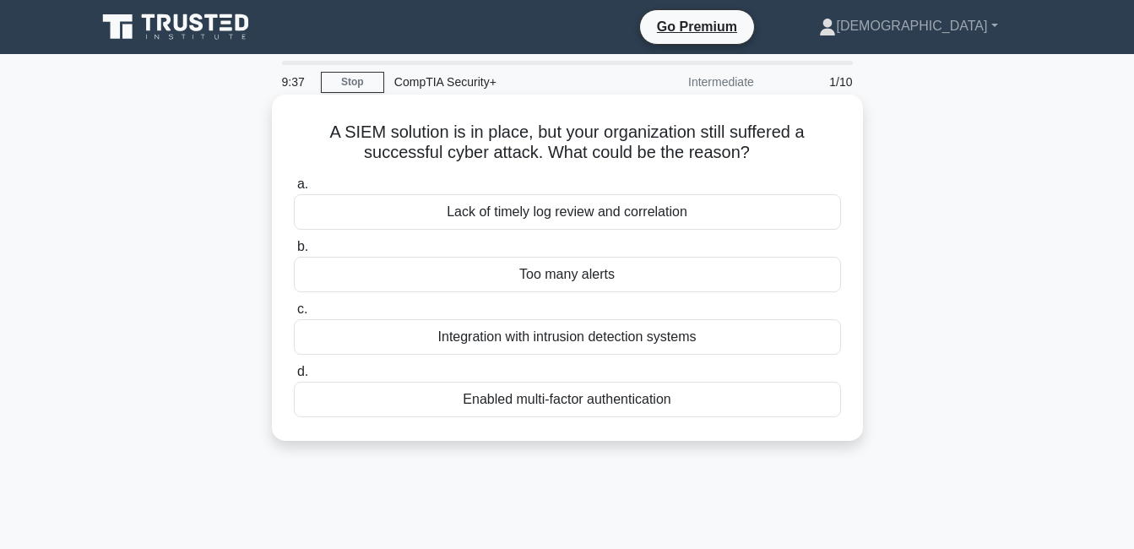
click at [562, 398] on div "Enabled multi-factor authentication" at bounding box center [567, 399] width 547 height 35
click at [294, 377] on input "d. Enabled multi-factor authentication" at bounding box center [294, 371] width 0 height 11
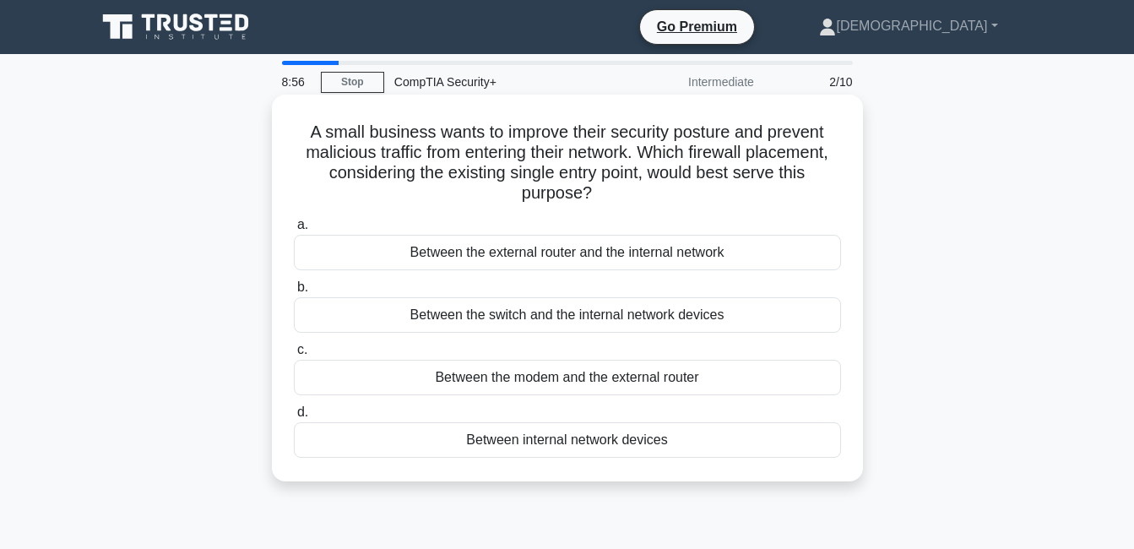
click at [549, 245] on div "Between the external router and the internal network" at bounding box center [567, 252] width 547 height 35
click at [294, 231] on input "a. Between the external router and the internal network" at bounding box center [294, 225] width 0 height 11
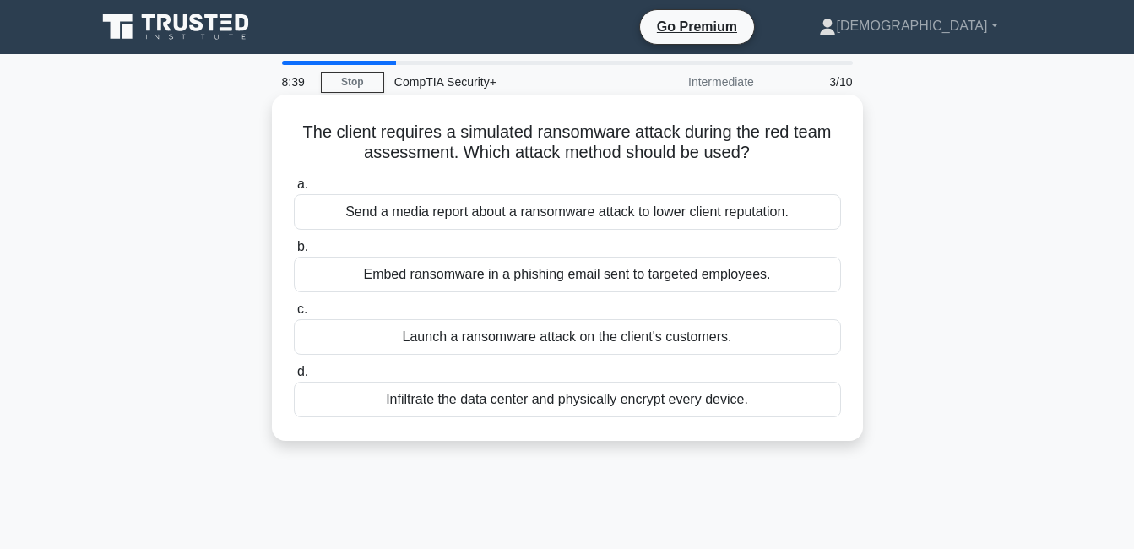
click at [524, 216] on div "Send a media report about a ransomware attack to lower client reputation." at bounding box center [567, 211] width 547 height 35
click at [294, 190] on input "a. Send a media report about a ransomware attack to lower client reputation." at bounding box center [294, 184] width 0 height 11
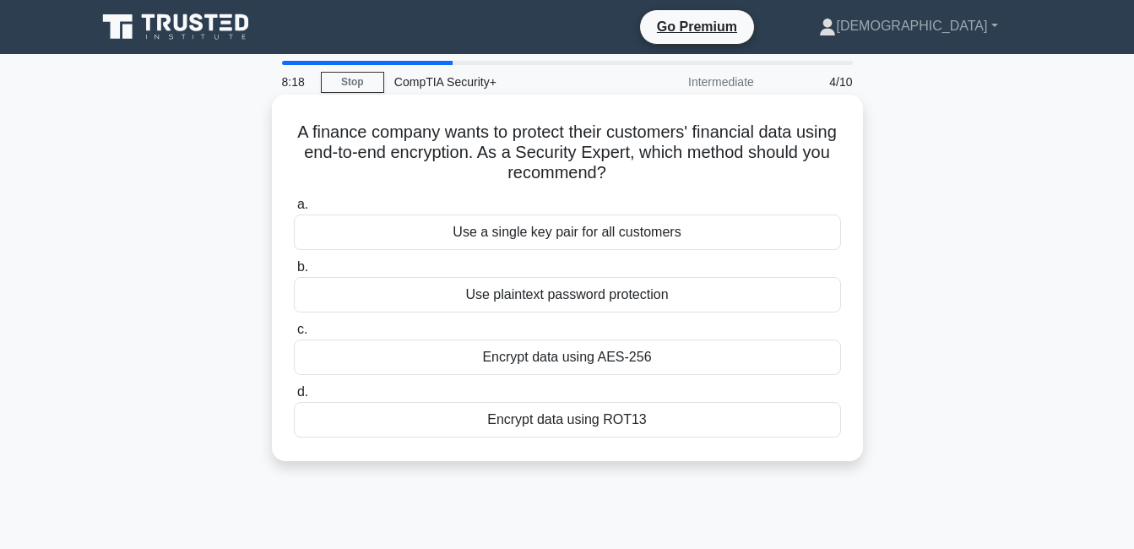
click at [589, 418] on div "Encrypt data using ROT13" at bounding box center [567, 419] width 547 height 35
click at [294, 398] on input "d. Encrypt data using ROT13" at bounding box center [294, 392] width 0 height 11
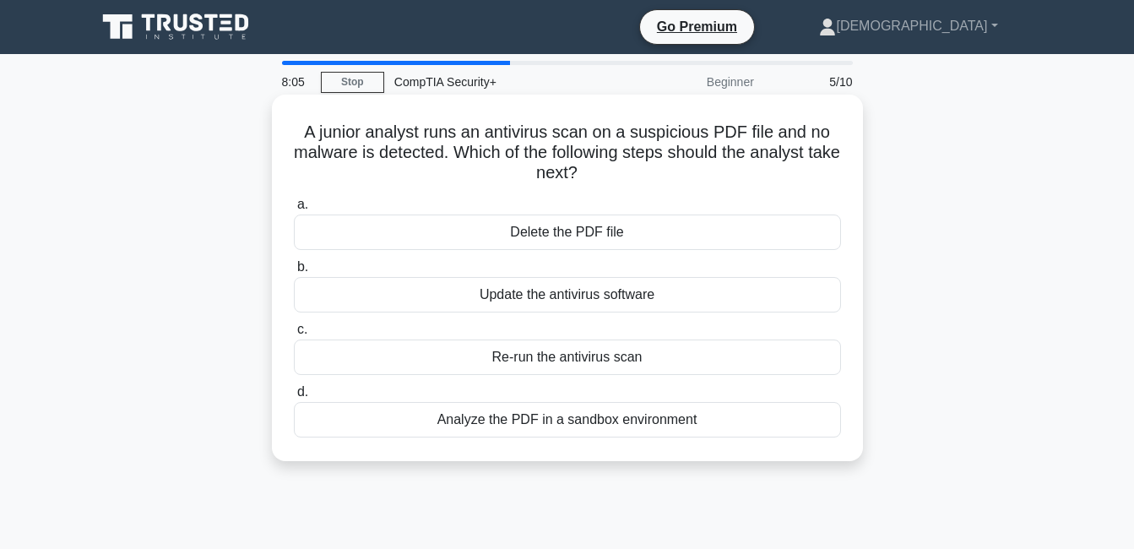
click at [561, 420] on div "Analyze the PDF in a sandbox environment" at bounding box center [567, 419] width 547 height 35
click at [294, 398] on input "d. Analyze the PDF in a sandbox environment" at bounding box center [294, 392] width 0 height 11
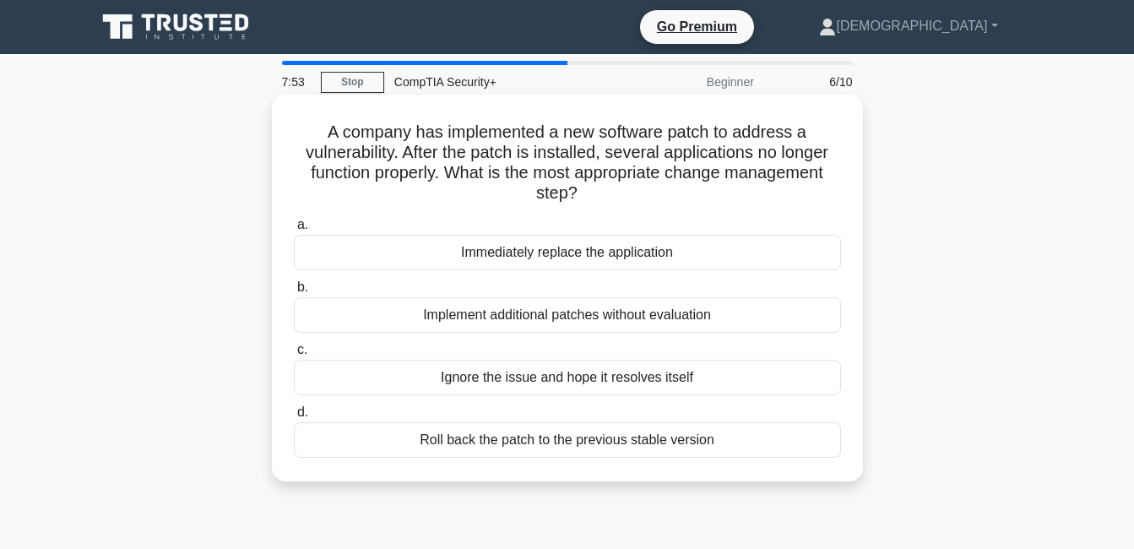
click at [554, 316] on div "Implement additional patches without evaluation" at bounding box center [567, 314] width 547 height 35
click at [294, 293] on input "b. Implement additional patches without evaluation" at bounding box center [294, 287] width 0 height 11
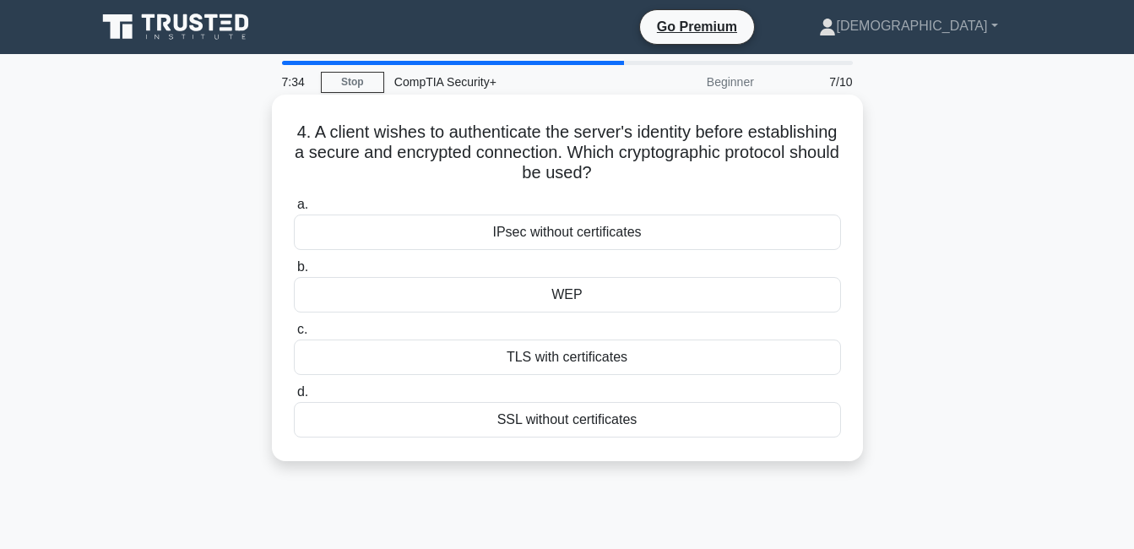
click at [614, 235] on div "IPsec without certificates" at bounding box center [567, 231] width 547 height 35
click at [294, 210] on input "a. IPsec without certificates" at bounding box center [294, 204] width 0 height 11
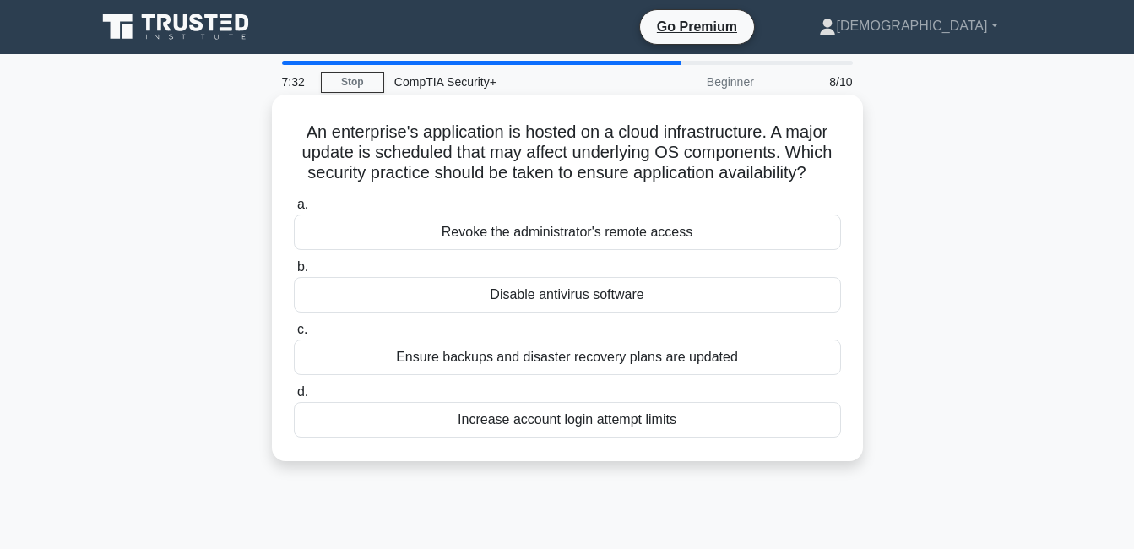
click at [522, 366] on div "Ensure backups and disaster recovery plans are updated" at bounding box center [567, 356] width 547 height 35
click at [294, 335] on input "c. Ensure backups and disaster recovery plans are updated" at bounding box center [294, 329] width 0 height 11
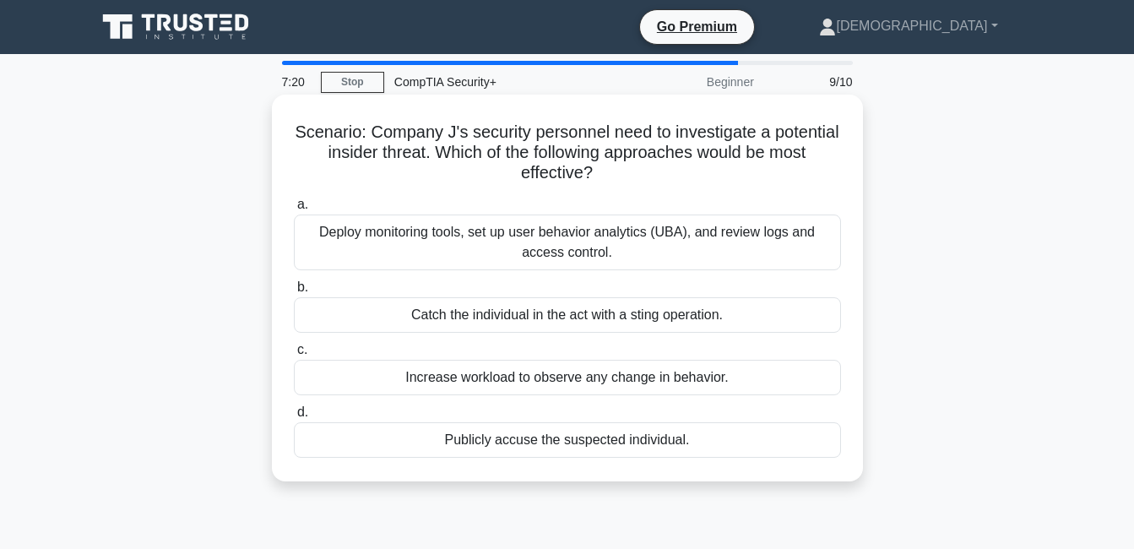
click at [607, 233] on div "Deploy monitoring tools, set up user behavior analytics (UBA), and review logs …" at bounding box center [567, 242] width 547 height 56
click at [294, 210] on input "a. Deploy monitoring tools, set up user behavior analytics (UBA), and review lo…" at bounding box center [294, 204] width 0 height 11
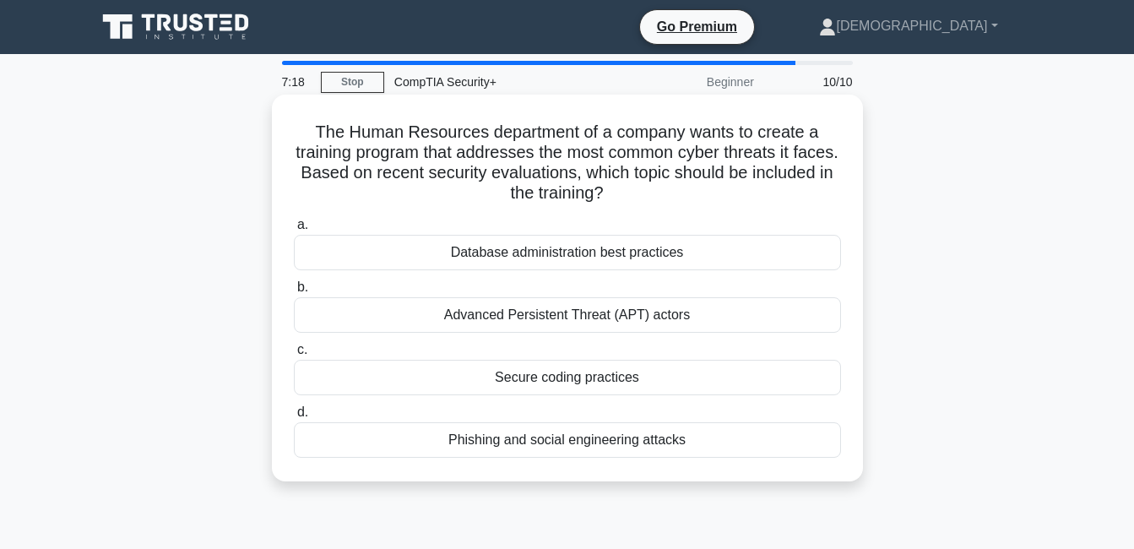
click at [510, 435] on div "Phishing and social engineering attacks" at bounding box center [567, 439] width 547 height 35
click at [294, 418] on input "d. Phishing and social engineering attacks" at bounding box center [294, 412] width 0 height 11
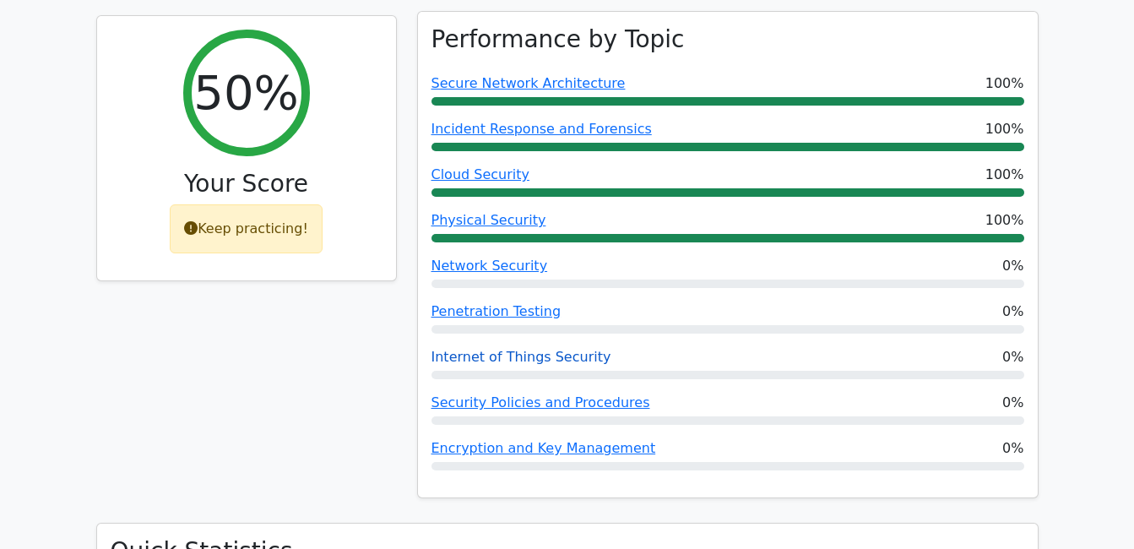
scroll to position [760, 0]
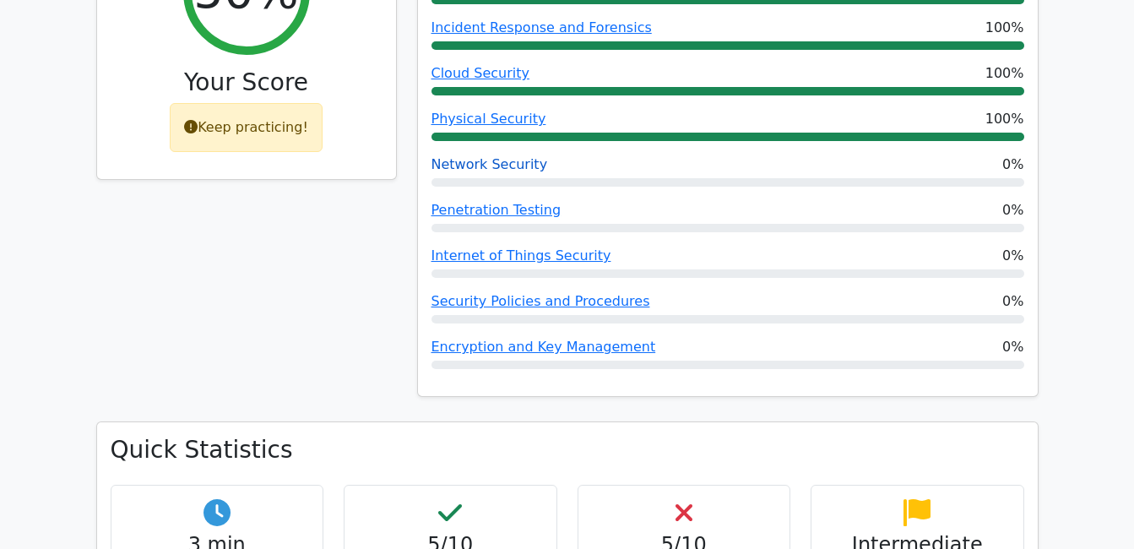
click at [477, 156] on link "Network Security" at bounding box center [489, 164] width 117 height 16
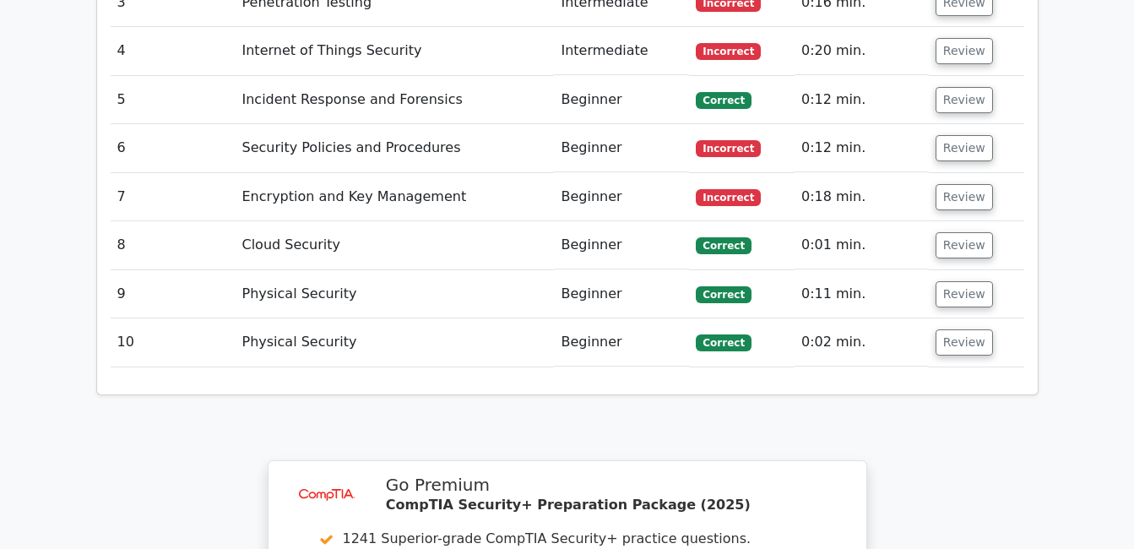
scroll to position [2533, 0]
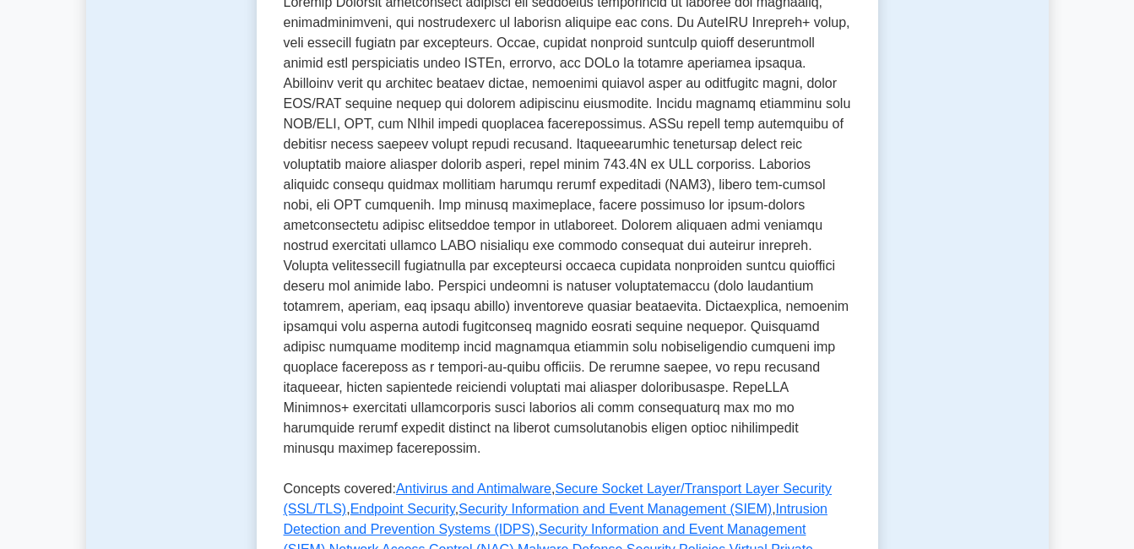
scroll to position [84, 0]
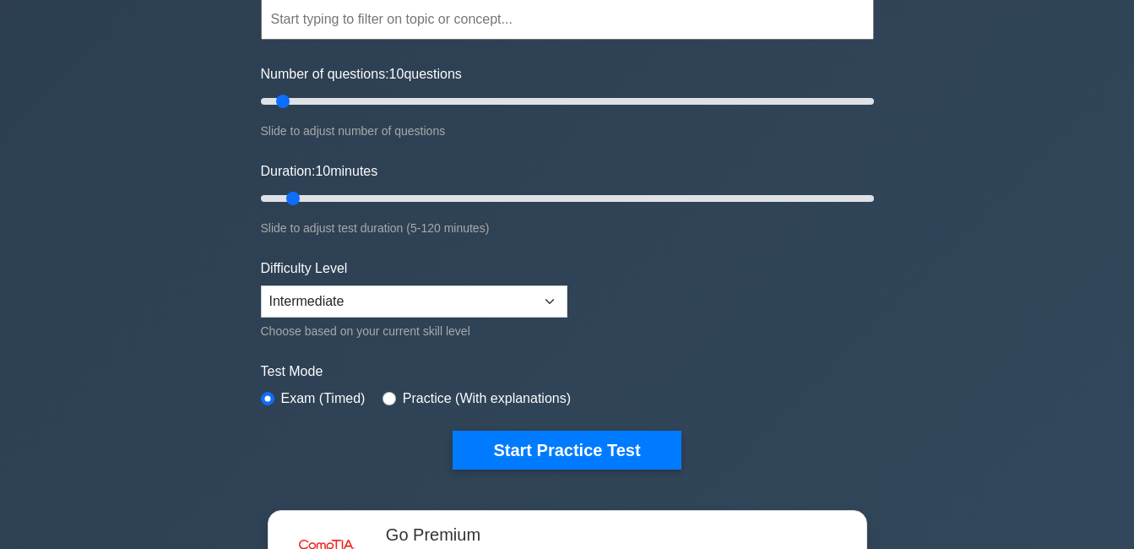
scroll to position [169, 0]
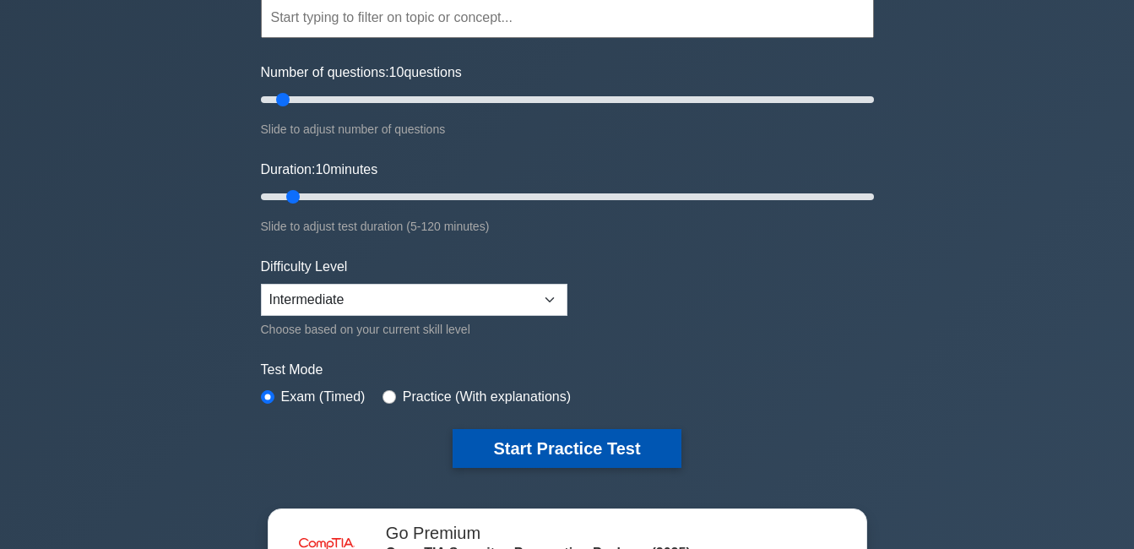
click at [500, 437] on button "Start Practice Test" at bounding box center [567, 448] width 228 height 39
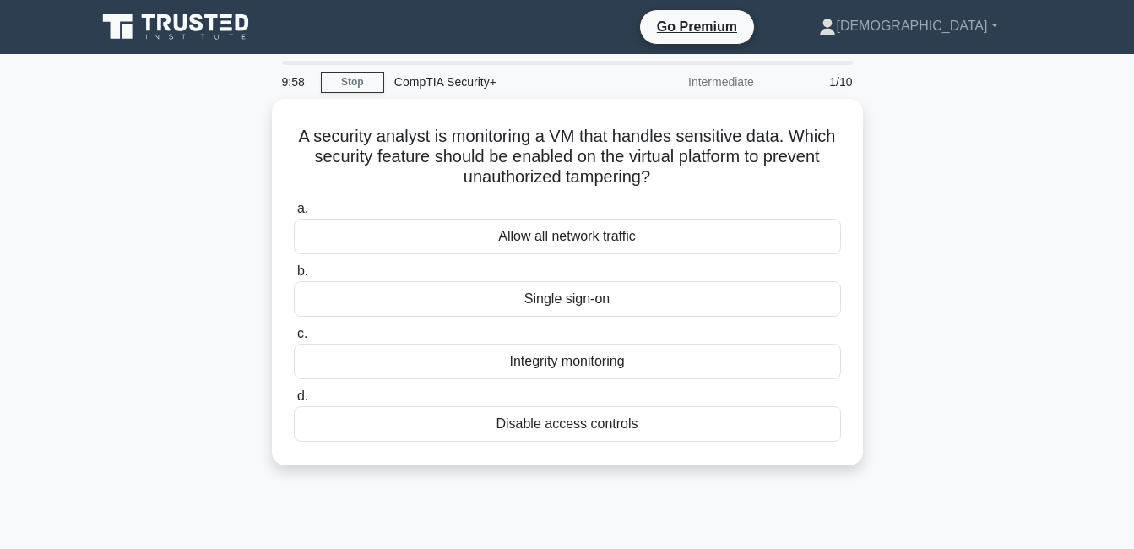
drag, startPoint x: 334, startPoint y: 129, endPoint x: 826, endPoint y: 495, distance: 613.2
click at [826, 495] on div "9:58 Stop CompTIA Security+ Intermediate 1/10 A security analyst is monitoring …" at bounding box center [567, 483] width 963 height 844
copy div "A security analyst is monitoring a VM that handles sensitive data. Which securi…"
click at [914, 435] on div "A security analyst is monitoring a VM that handles sensitive data. Which securi…" at bounding box center [567, 292] width 963 height 387
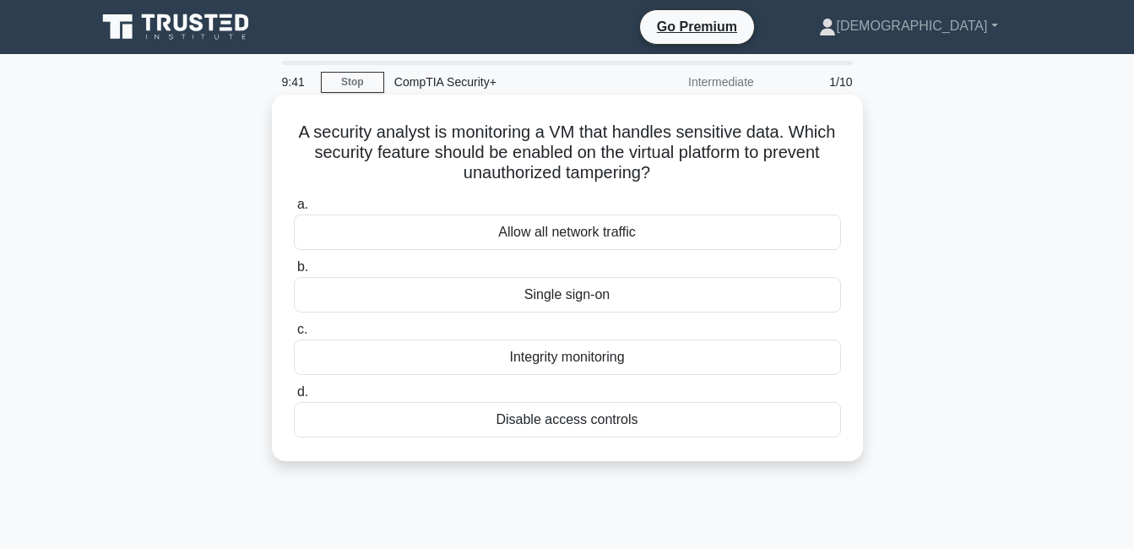
click at [539, 355] on div "Integrity monitoring" at bounding box center [567, 356] width 547 height 35
click at [294, 335] on input "c. Integrity monitoring" at bounding box center [294, 329] width 0 height 11
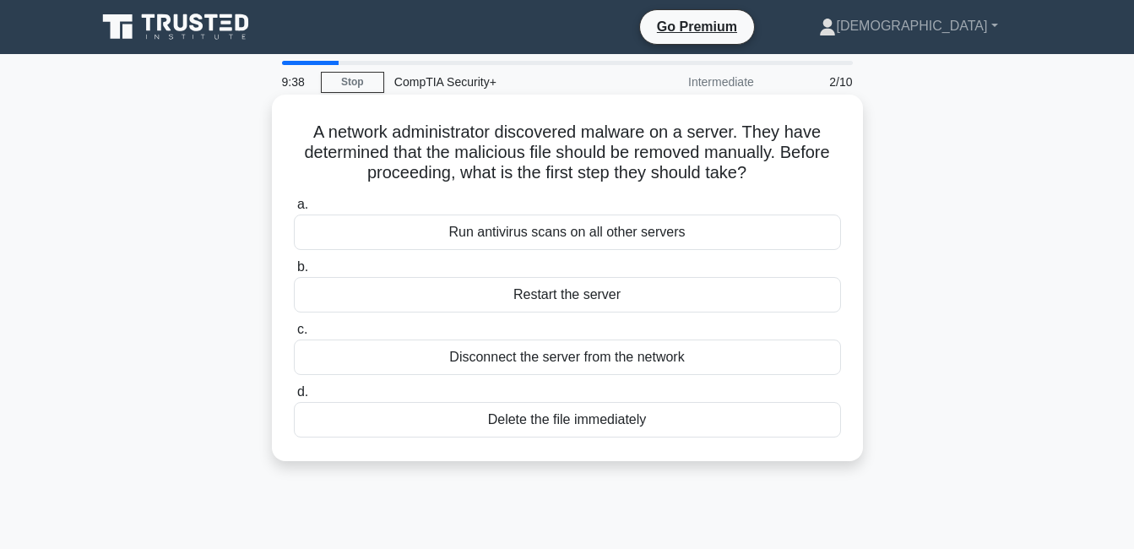
drag, startPoint x: 370, startPoint y: 138, endPoint x: 852, endPoint y: 421, distance: 559.0
click at [852, 421] on div "A network administrator discovered malware on a server. They have determined th…" at bounding box center [568, 277] width 578 height 353
copy div "A network administrator discovered malware on a server. They have determined th…"
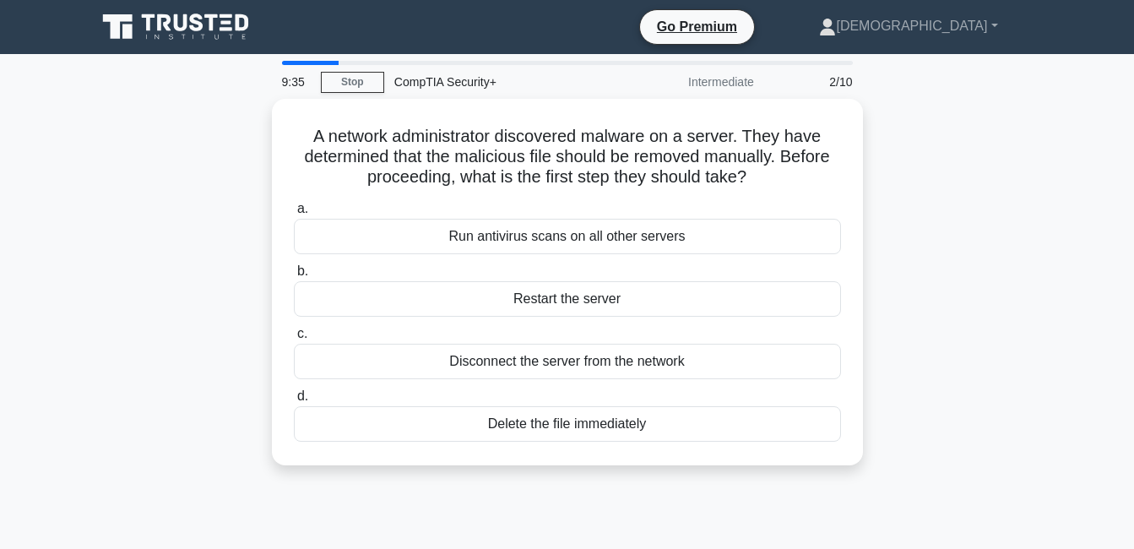
click at [980, 363] on div "A network administrator discovered malware on a server. They have determined th…" at bounding box center [567, 292] width 963 height 387
click at [969, 370] on div "A network administrator discovered malware on a server. They have determined th…" at bounding box center [567, 292] width 963 height 387
click at [101, 224] on div "A network administrator discovered malware on a server. They have determined th…" at bounding box center [567, 292] width 963 height 387
click at [102, 229] on div "A network administrator discovered malware on a server. They have determined th…" at bounding box center [567, 292] width 963 height 387
click at [1037, 249] on div "A network administrator discovered malware on a server. They have determined th…" at bounding box center [567, 292] width 963 height 387
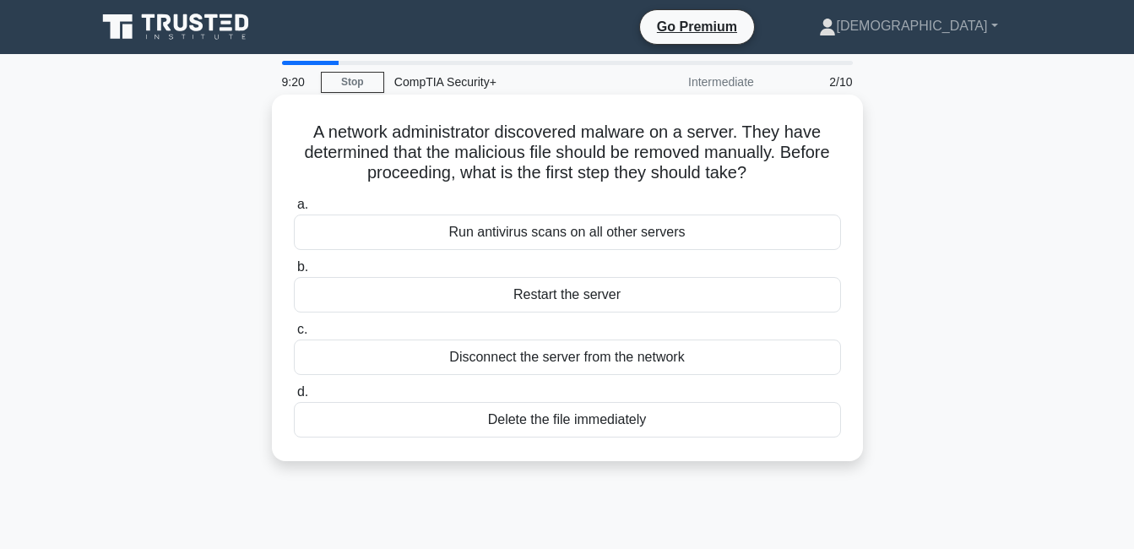
click at [537, 354] on div "Disconnect the server from the network" at bounding box center [567, 356] width 547 height 35
click at [294, 335] on input "c. Disconnect the server from the network" at bounding box center [294, 329] width 0 height 11
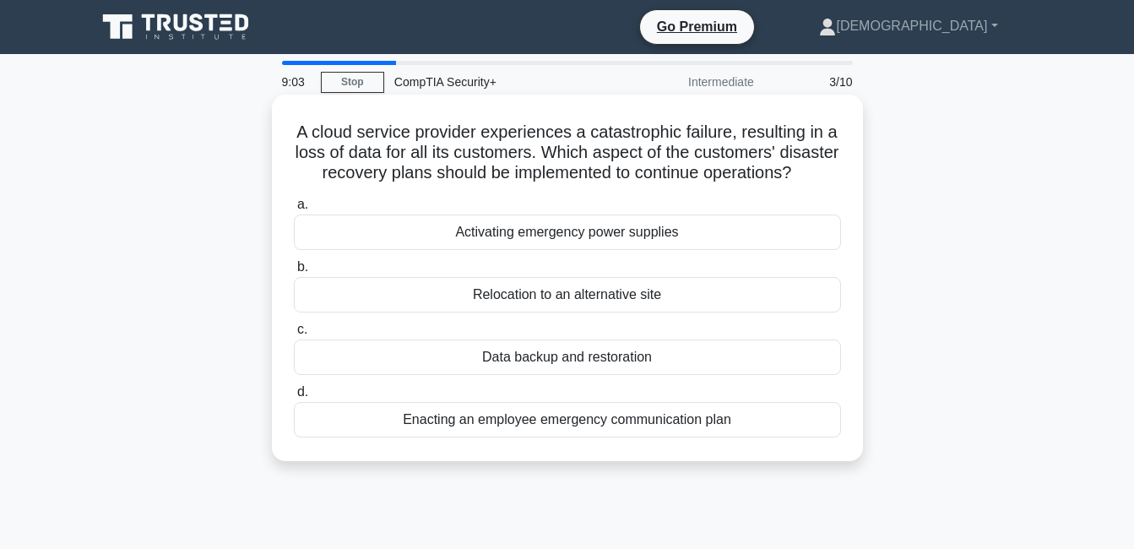
drag, startPoint x: 290, startPoint y: 120, endPoint x: 798, endPoint y: 469, distance: 615.7
click at [798, 454] on div "A cloud service provider experiences a catastrophic failure, resulting in a los…" at bounding box center [568, 277] width 578 height 353
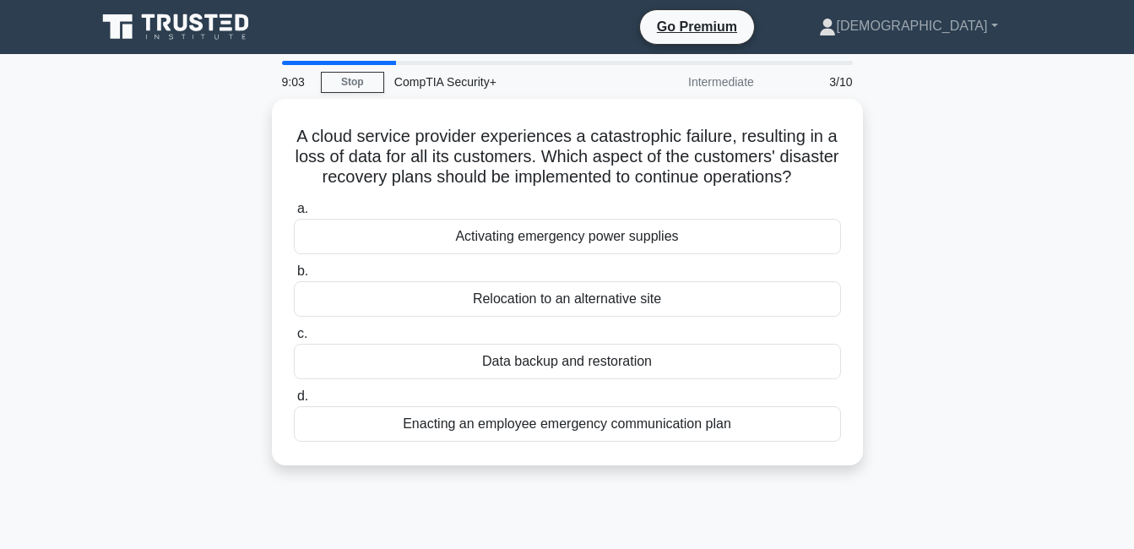
drag, startPoint x: 798, startPoint y: 469, endPoint x: 973, endPoint y: 396, distance: 189.3
copy div "A cloud service provider experiences a catastrophic failure, resulting in a los…"
click at [900, 234] on div "A cloud service provider experiences a catastrophic failure, resulting in a los…" at bounding box center [567, 292] width 963 height 387
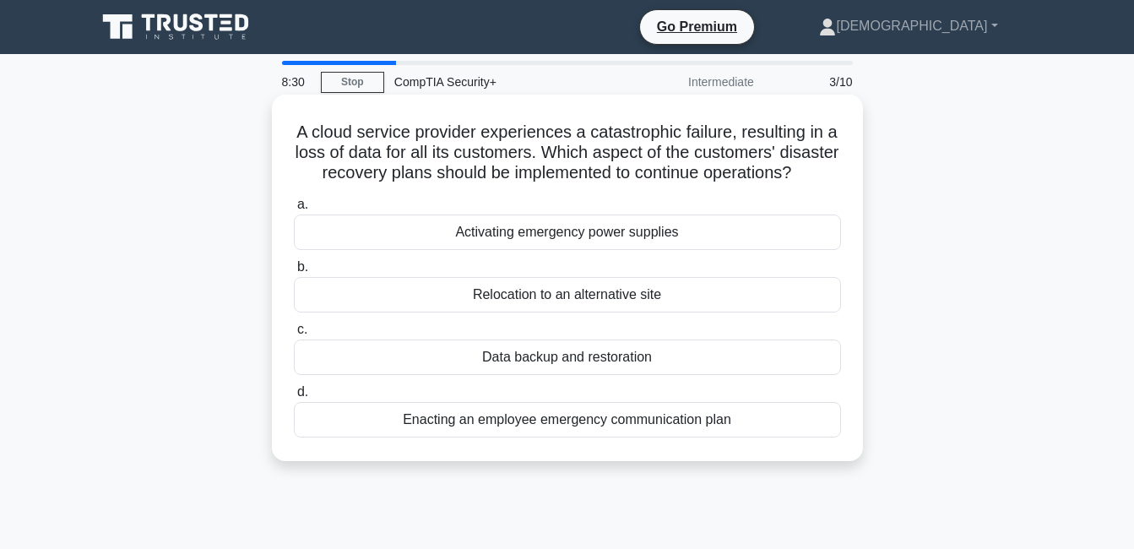
click at [543, 375] on div "Data backup and restoration" at bounding box center [567, 356] width 547 height 35
click at [294, 335] on input "c. Data backup and restoration" at bounding box center [294, 329] width 0 height 11
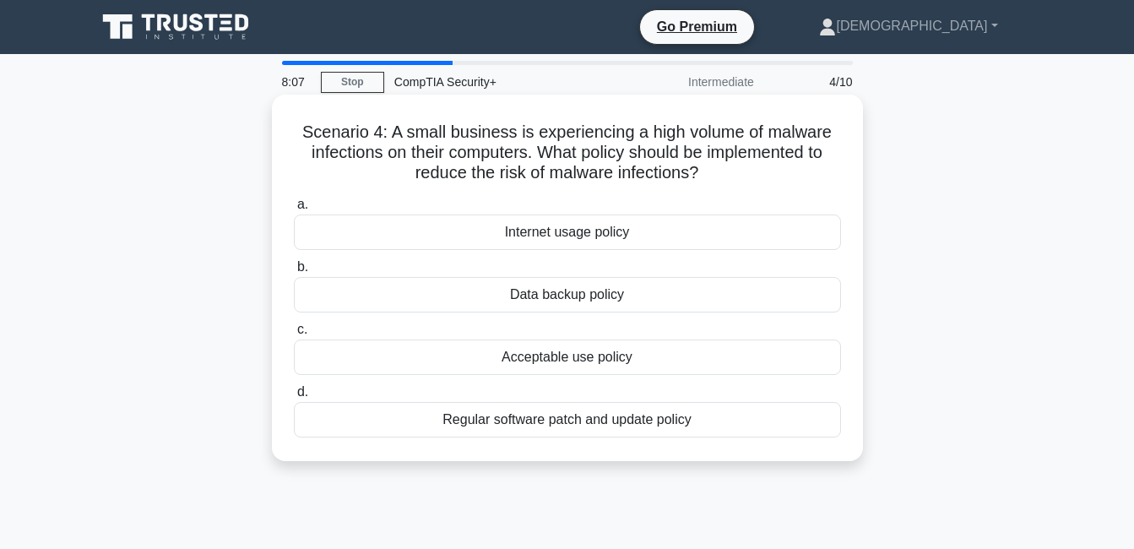
drag, startPoint x: 294, startPoint y: 128, endPoint x: 792, endPoint y: 439, distance: 587.6
click at [792, 439] on div "Scenario 4: A small business is experiencing a high volume of malware infection…" at bounding box center [568, 277] width 578 height 353
copy div "Scenario 4: A small business is experiencing a high volume of malware infection…"
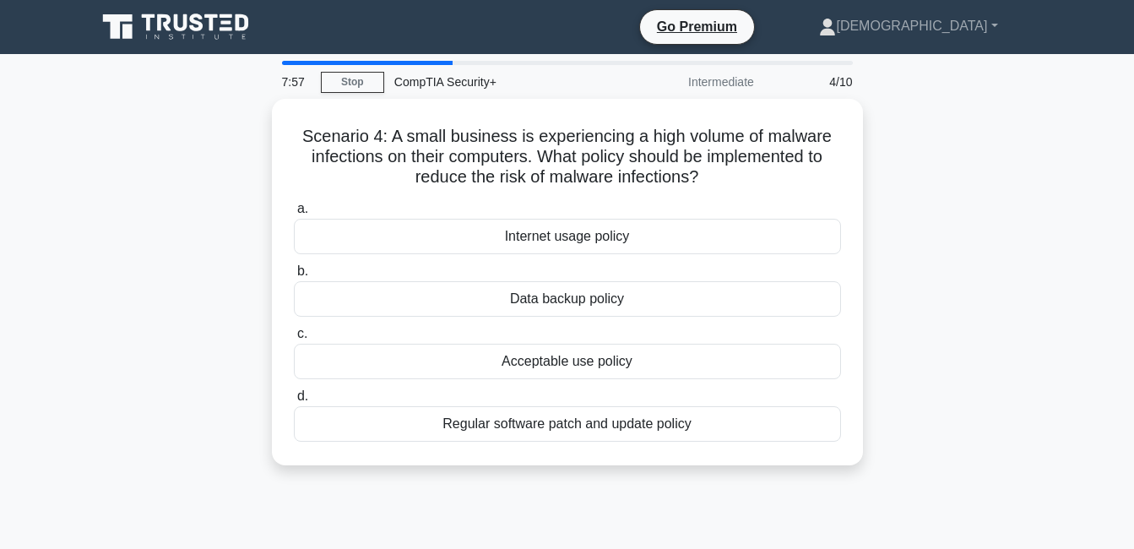
click at [1088, 377] on main "7:57 Stop CompTIA Security+ Intermediate 4/10 Scenario 4: A small business is e…" at bounding box center [567, 483] width 1134 height 858
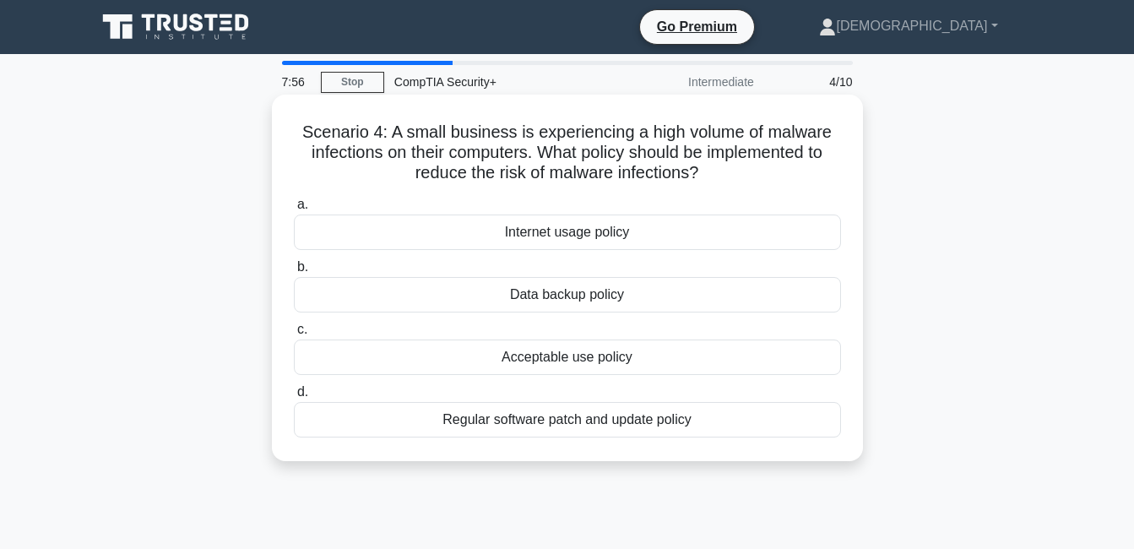
click at [556, 420] on div "Regular software patch and update policy" at bounding box center [567, 419] width 547 height 35
click at [294, 398] on input "d. Regular software patch and update policy" at bounding box center [294, 392] width 0 height 11
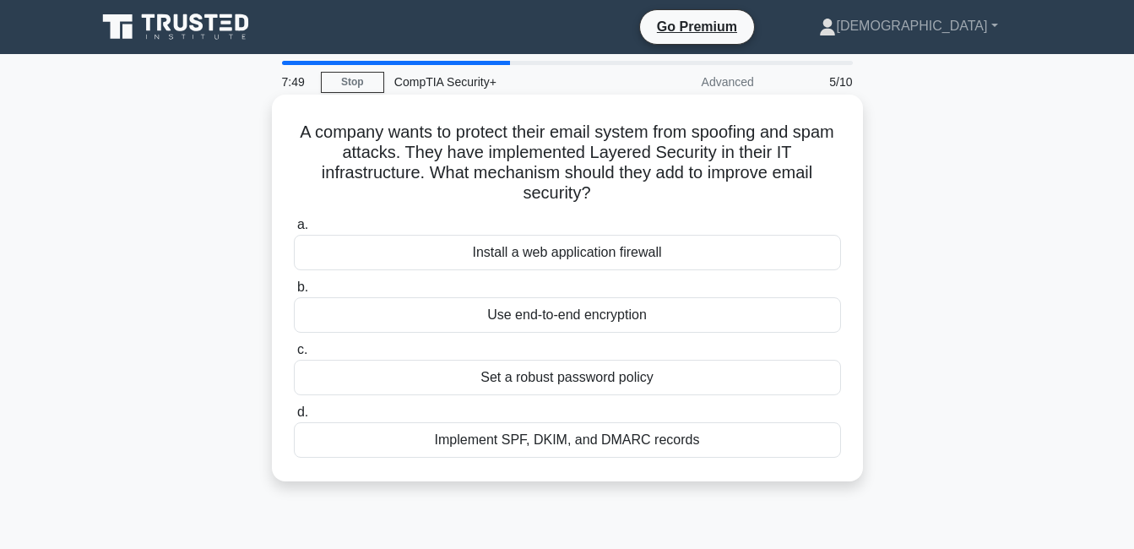
click at [574, 253] on div "Install a web application firewall" at bounding box center [567, 252] width 547 height 35
click at [294, 231] on input "a. Install a web application firewall" at bounding box center [294, 225] width 0 height 11
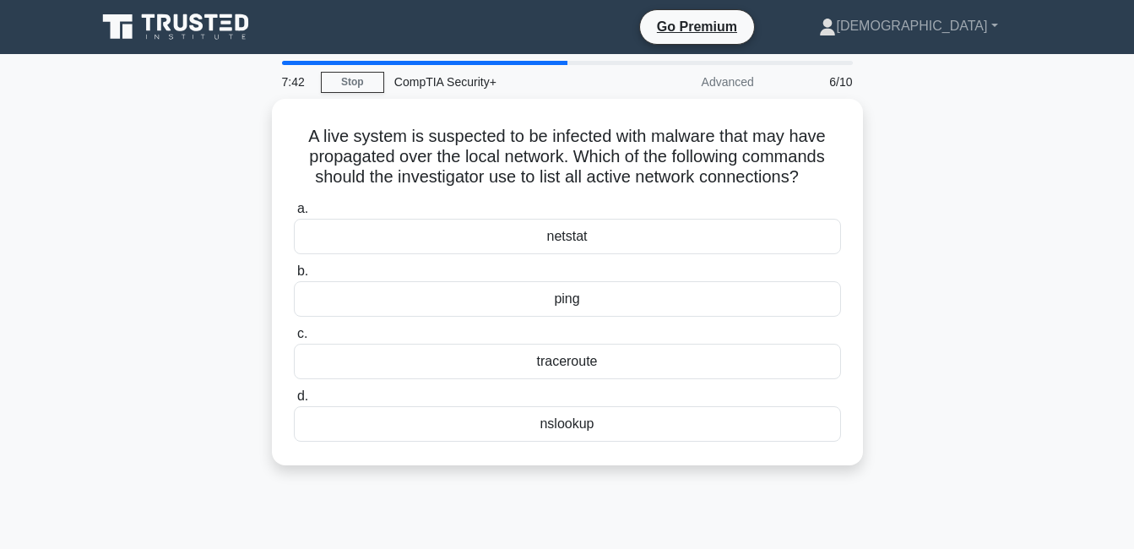
drag, startPoint x: 296, startPoint y: 131, endPoint x: 906, endPoint y: 501, distance: 713.1
click at [906, 501] on div "7:42 Stop CompTIA Security+ Advanced 6/10 A live system is suspected to be infe…" at bounding box center [567, 483] width 963 height 844
copy div "A live system is suspected to be infected with malware that may have propagated…"
drag, startPoint x: 1050, startPoint y: 482, endPoint x: 907, endPoint y: 443, distance: 147.9
click at [1048, 482] on main "7:32 Stop CompTIA Security+ Advanced 6/10 A live system is suspected to be infe…" at bounding box center [567, 483] width 1134 height 858
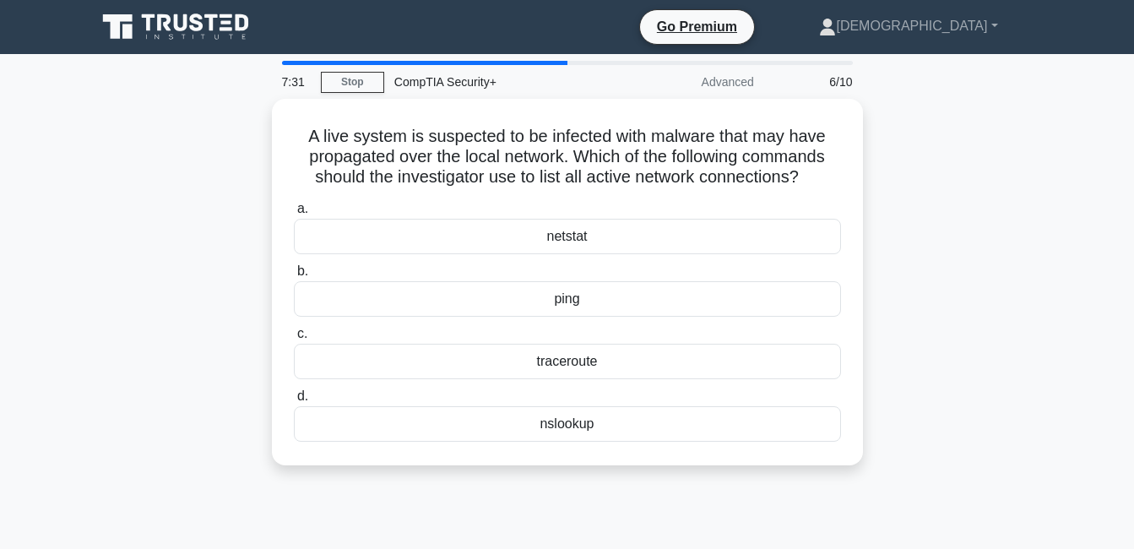
click at [1001, 286] on div "A live system is suspected to be infected with malware that may have propagated…" at bounding box center [567, 292] width 963 height 387
drag, startPoint x: 192, startPoint y: 219, endPoint x: 185, endPoint y: 227, distance: 10.8
click at [191, 220] on div "A live system is suspected to be infected with malware that may have propagated…" at bounding box center [567, 292] width 963 height 387
click at [891, 280] on div "A live system is suspected to be infected with malware that may have propagated…" at bounding box center [567, 292] width 963 height 387
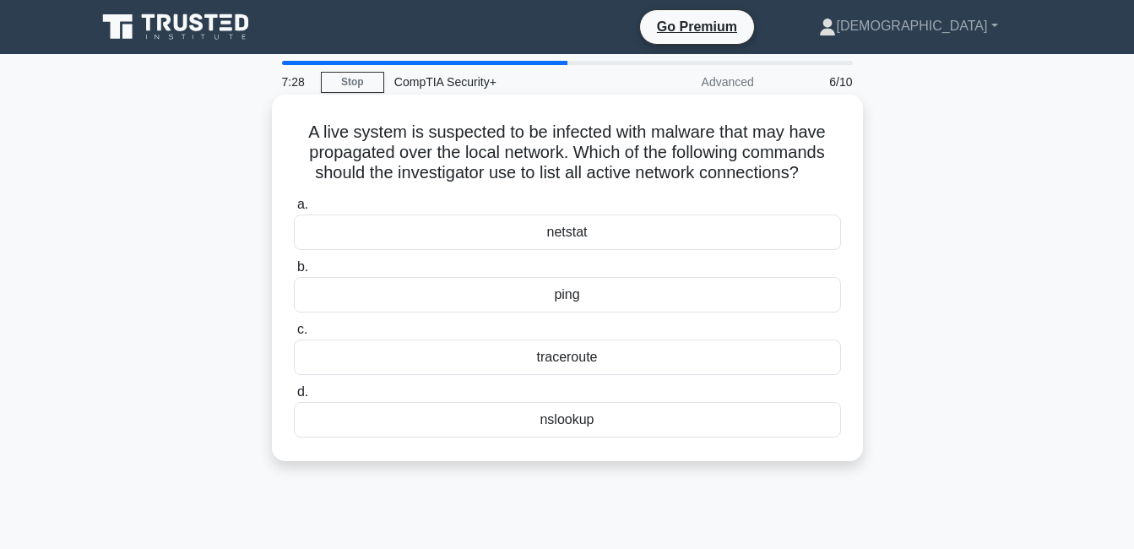
click at [544, 236] on div "netstat" at bounding box center [567, 231] width 547 height 35
click at [294, 210] on input "a. netstat" at bounding box center [294, 204] width 0 height 11
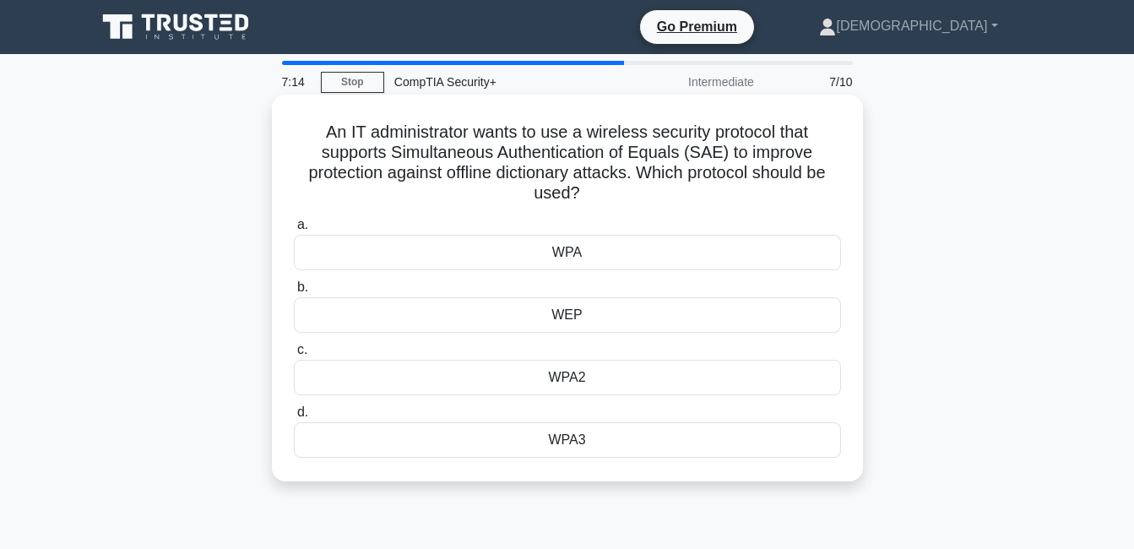
drag, startPoint x: 314, startPoint y: 129, endPoint x: 669, endPoint y: 459, distance: 484.0
click at [669, 459] on div "An IT administrator wants to use a wireless security protocol that supports Sim…" at bounding box center [568, 287] width 578 height 373
copy div "An IT administrator wants to use a wireless security protocol that supports Sim…"
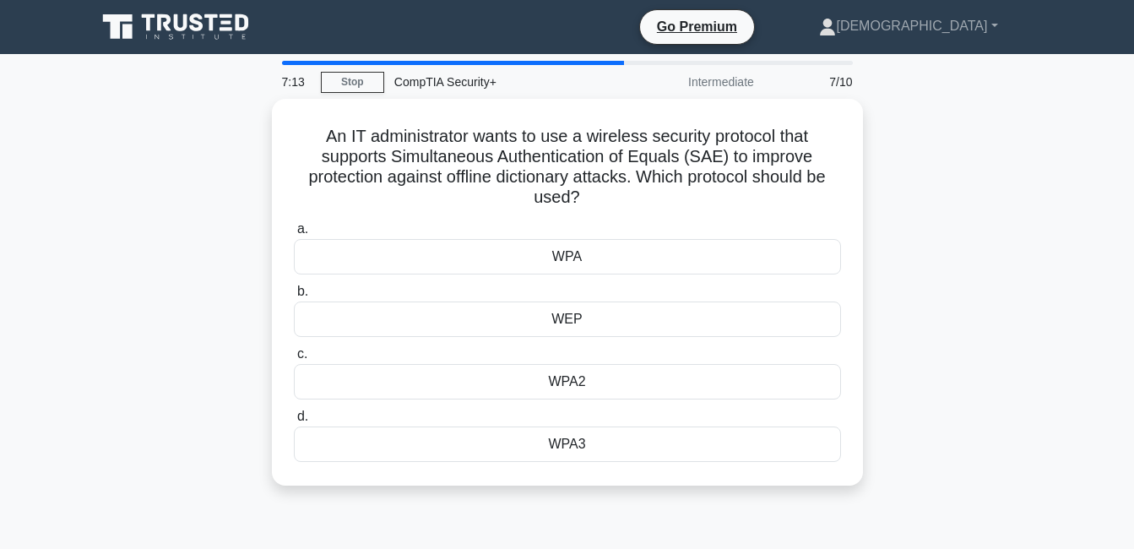
click at [1028, 341] on div "An IT administrator wants to use a wireless security protocol that supports Sim…" at bounding box center [567, 302] width 963 height 407
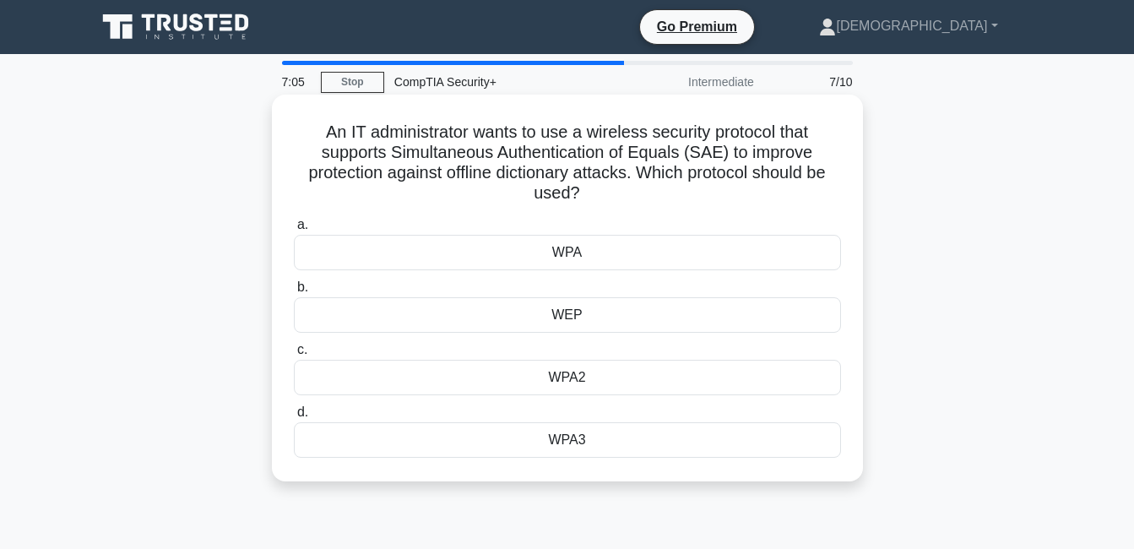
click at [567, 441] on div "WPA3" at bounding box center [567, 439] width 547 height 35
click at [294, 418] on input "d. WPA3" at bounding box center [294, 412] width 0 height 11
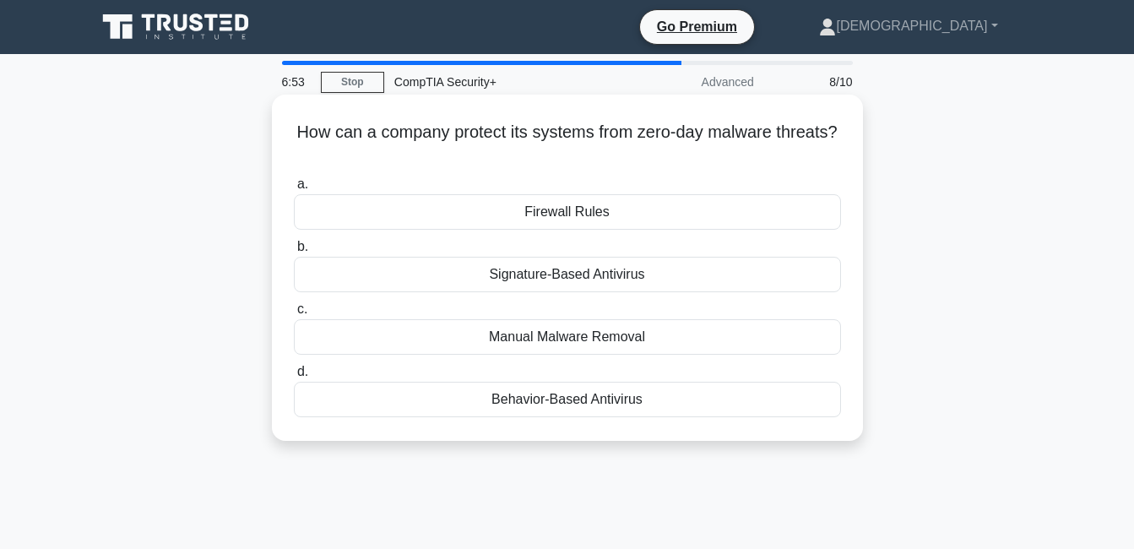
drag, startPoint x: 321, startPoint y: 127, endPoint x: 670, endPoint y: 415, distance: 452.9
click at [670, 415] on div "How can a company protect its systems from zero-day malware threats? .spinner_0…" at bounding box center [568, 267] width 578 height 333
copy div "How can a company protect its systems from zero-day malware threats? .spinner_0…"
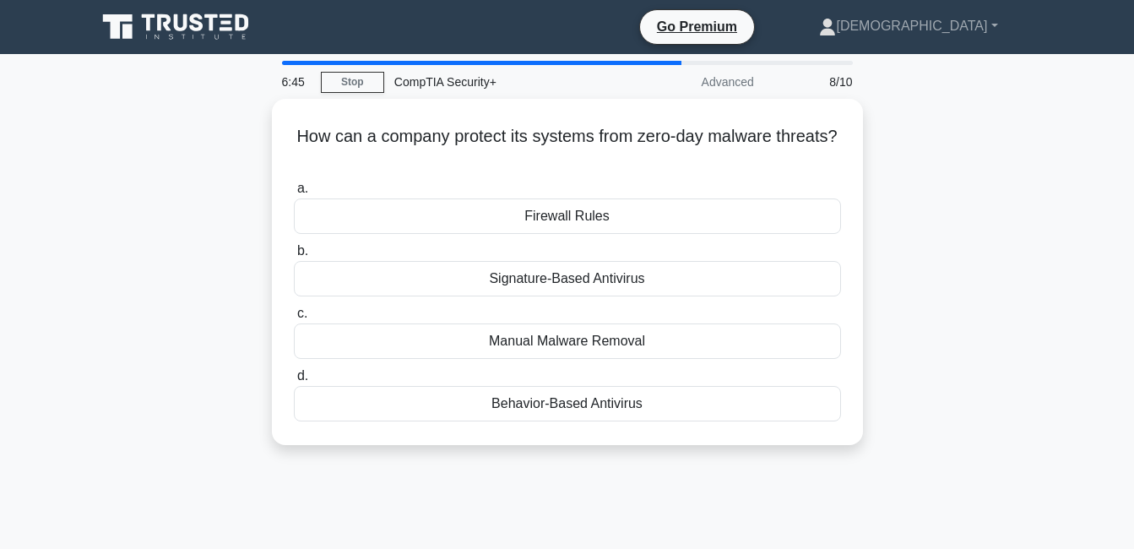
click at [1020, 238] on div "How can a company protect its systems from zero-day malware threats? .spinner_0…" at bounding box center [567, 282] width 963 height 366
drag, startPoint x: 851, startPoint y: 399, endPoint x: 931, endPoint y: 426, distance: 84.6
click at [852, 399] on div "How can a company protect its systems from zero-day malware threats? .spinner_0…" at bounding box center [568, 272] width 578 height 333
click at [912, 226] on div "How can a company protect its systems from zero-day malware threats? .spinner_0…" at bounding box center [567, 282] width 963 height 366
click at [1055, 405] on main "6:38 Stop CompTIA Security+ Advanced 8/10 How can a company protect its systems…" at bounding box center [567, 483] width 1134 height 858
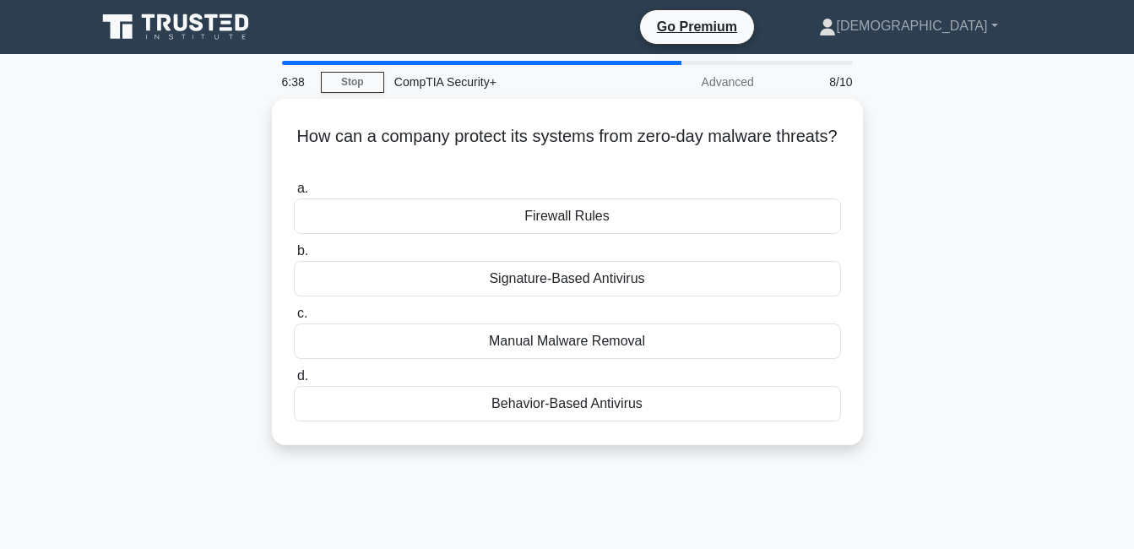
drag, startPoint x: 1052, startPoint y: 405, endPoint x: 986, endPoint y: 391, distance: 67.4
click at [1051, 405] on main "6:38 Stop CompTIA Security+ Advanced 8/10 How can a company protect its systems…" at bounding box center [567, 483] width 1134 height 858
click at [118, 314] on div "How can a company protect its systems from zero-day malware threats? .spinner_0…" at bounding box center [567, 282] width 963 height 366
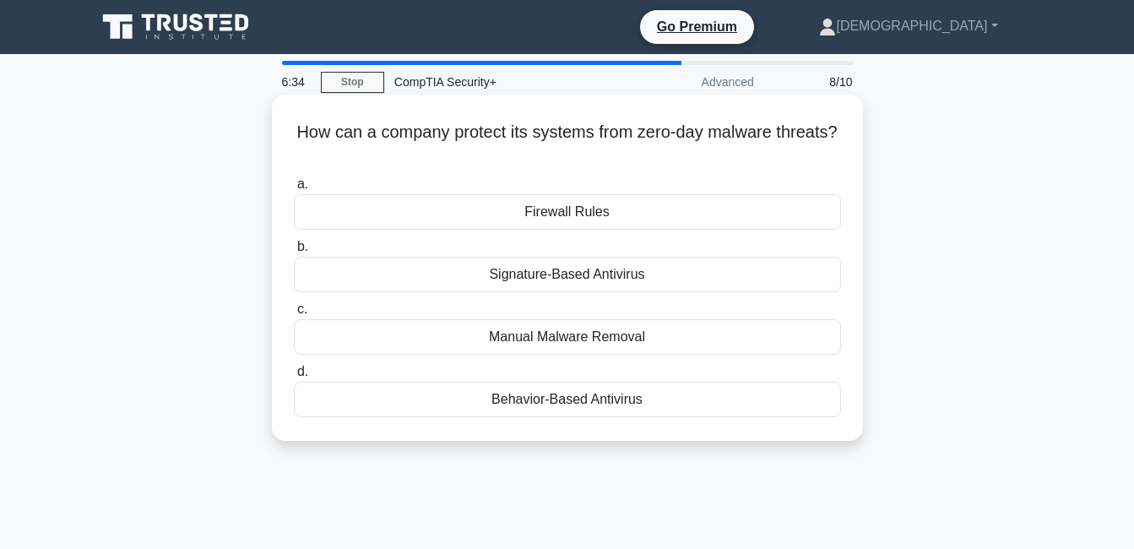
click at [480, 400] on div "Behavior-Based Antivirus" at bounding box center [567, 399] width 547 height 35
click at [294, 377] on input "d. Behavior-Based Antivirus" at bounding box center [294, 371] width 0 height 11
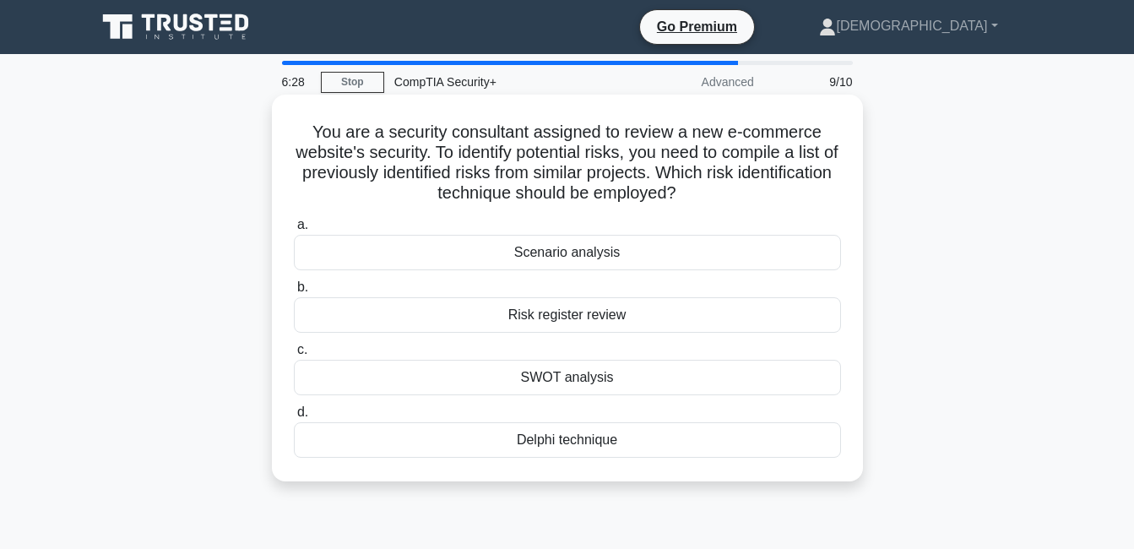
drag, startPoint x: 310, startPoint y: 130, endPoint x: 623, endPoint y: 474, distance: 465.0
click at [623, 474] on div "You are a security consultant assigned to review a new e-commerce website's sec…" at bounding box center [568, 287] width 578 height 373
copy div "You are a security consultant assigned to review a new e-commerce website's sec…"
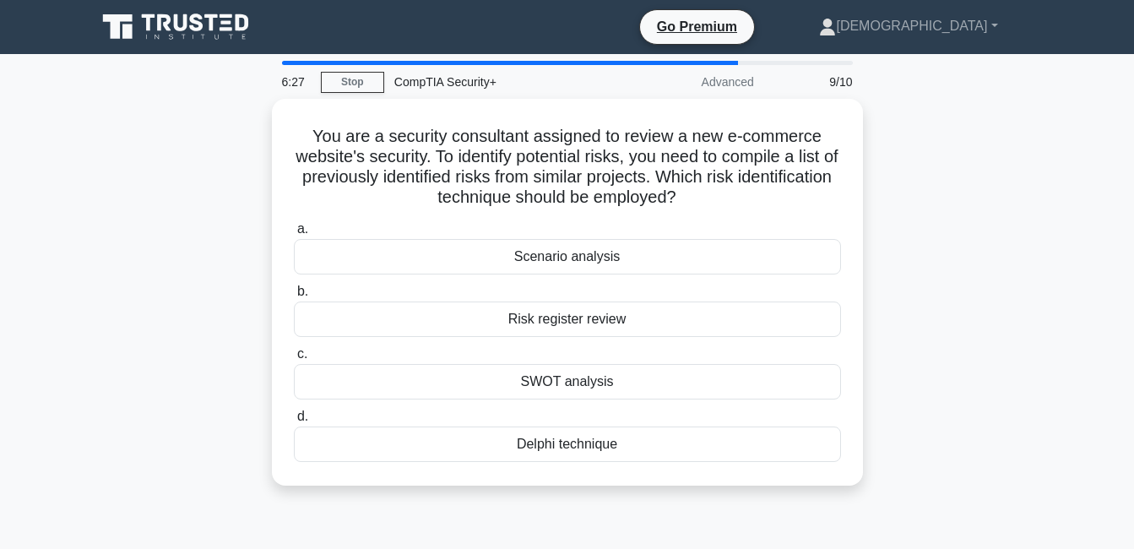
click at [953, 393] on div "You are a security consultant assigned to review a new e-commerce website's sec…" at bounding box center [567, 302] width 963 height 407
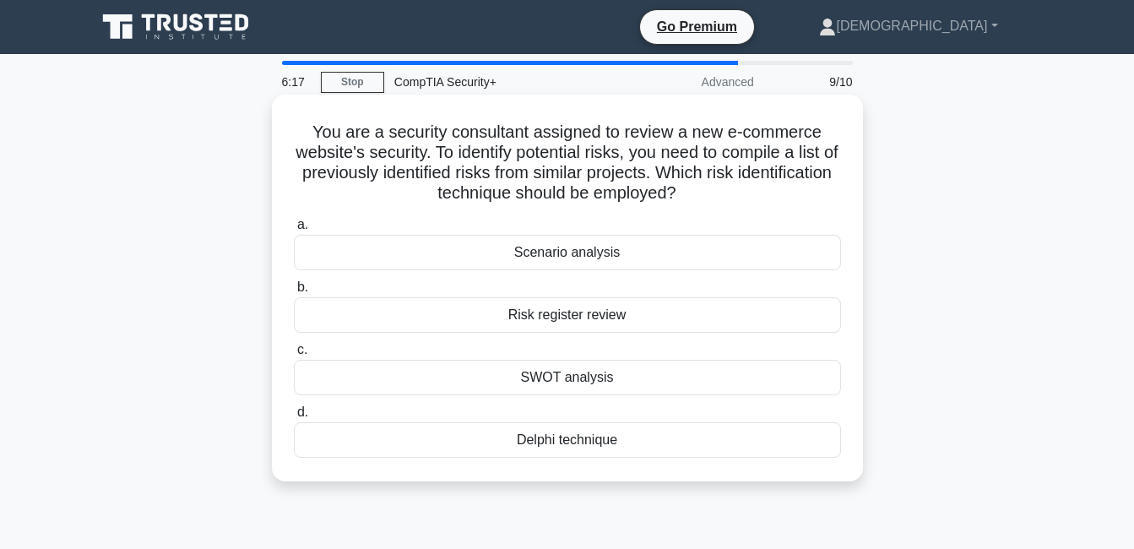
click at [577, 317] on div "Risk register review" at bounding box center [567, 314] width 547 height 35
click at [294, 293] on input "b. Risk register review" at bounding box center [294, 287] width 0 height 11
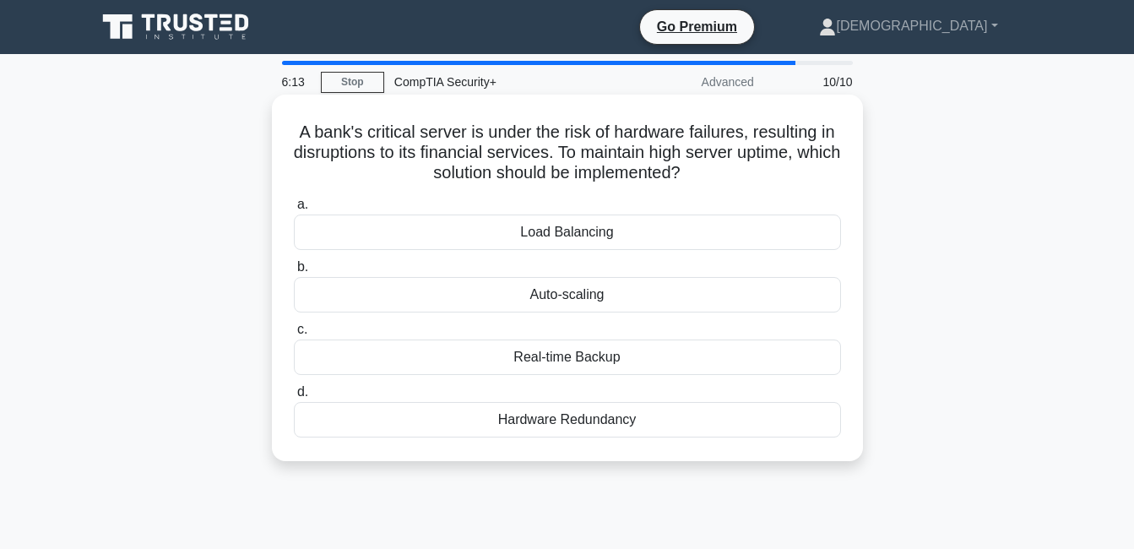
click at [578, 362] on div "Real-time Backup" at bounding box center [567, 356] width 547 height 35
click at [294, 335] on input "c. Real-time Backup" at bounding box center [294, 329] width 0 height 11
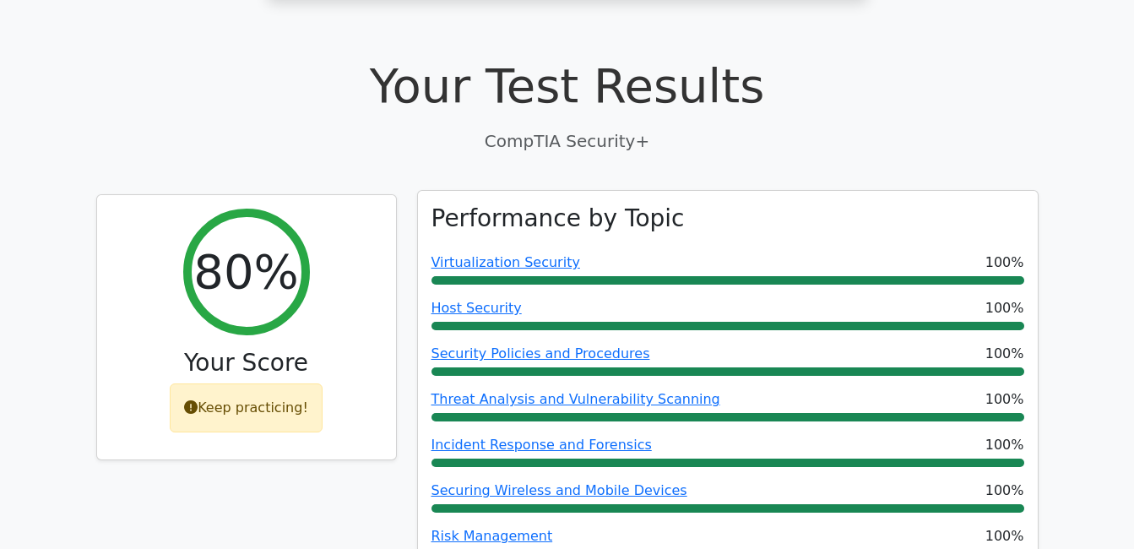
scroll to position [507, 0]
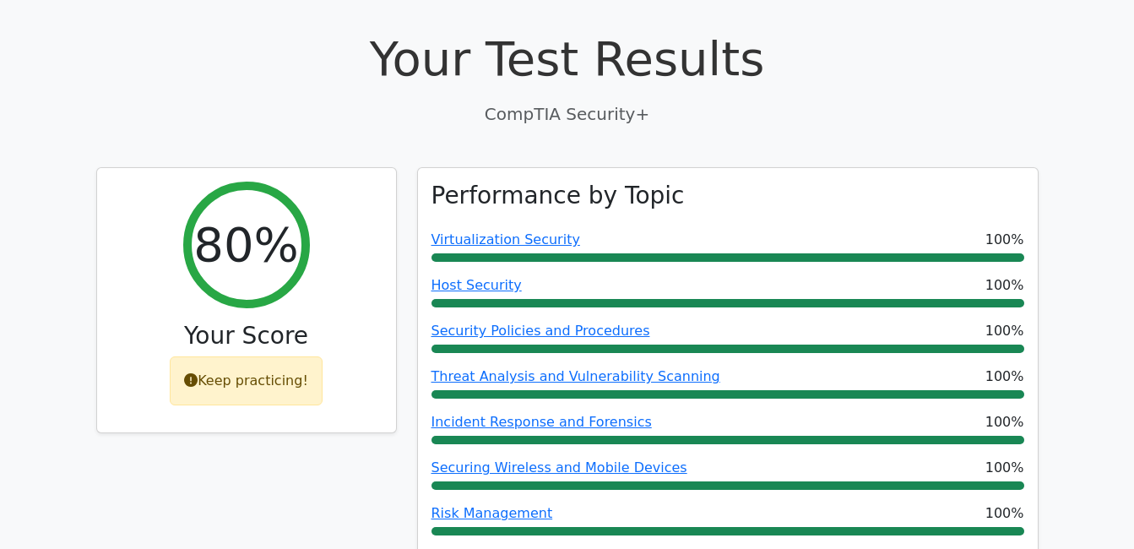
click at [458, 101] on p "CompTIA Security+" at bounding box center [567, 113] width 942 height 25
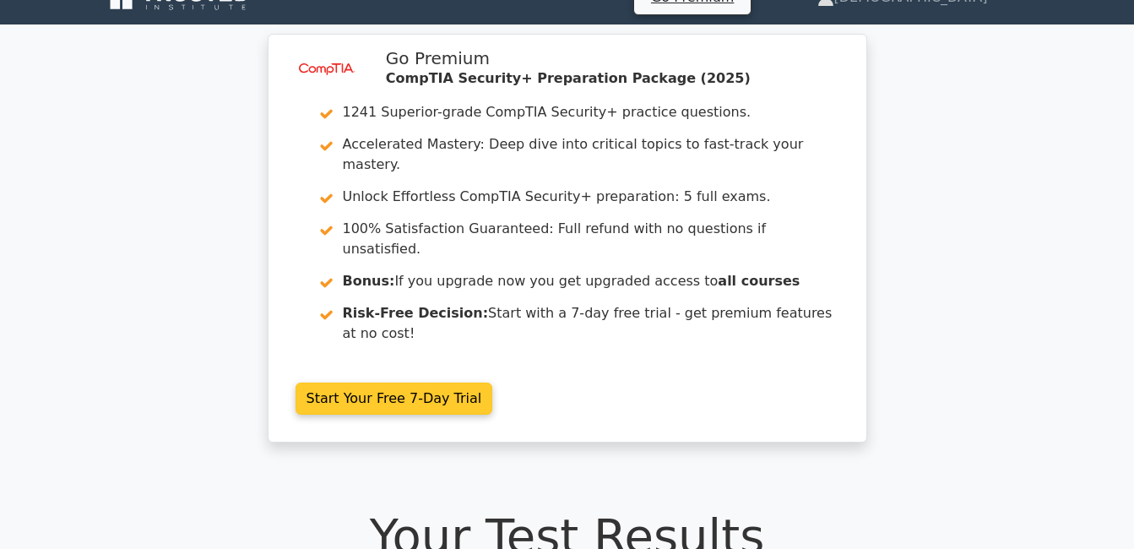
scroll to position [0, 0]
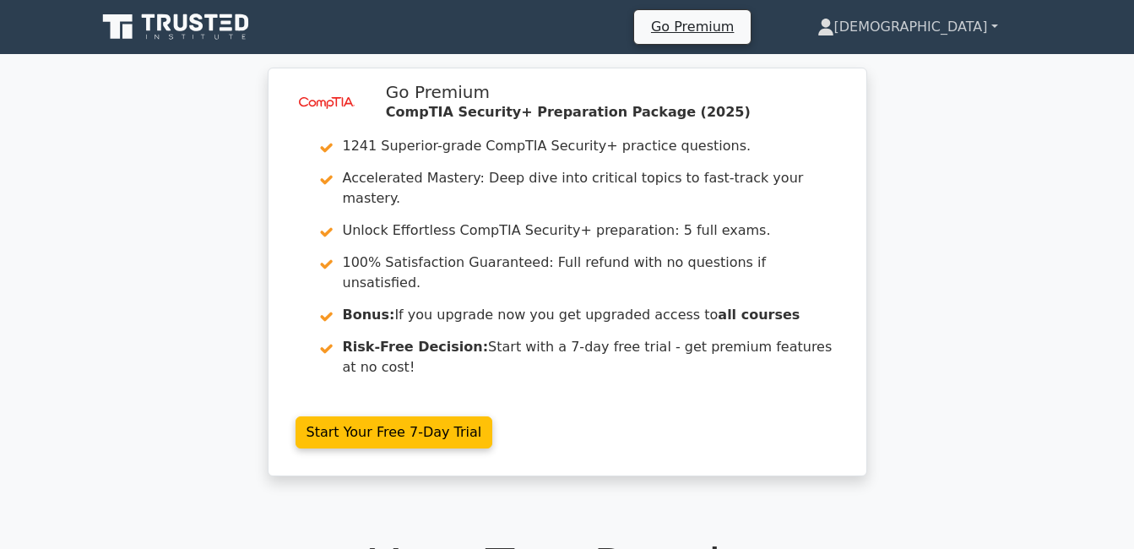
click at [931, 11] on link "[DEMOGRAPHIC_DATA]" at bounding box center [908, 27] width 262 height 34
click at [903, 100] on link "Settings" at bounding box center [844, 93] width 133 height 27
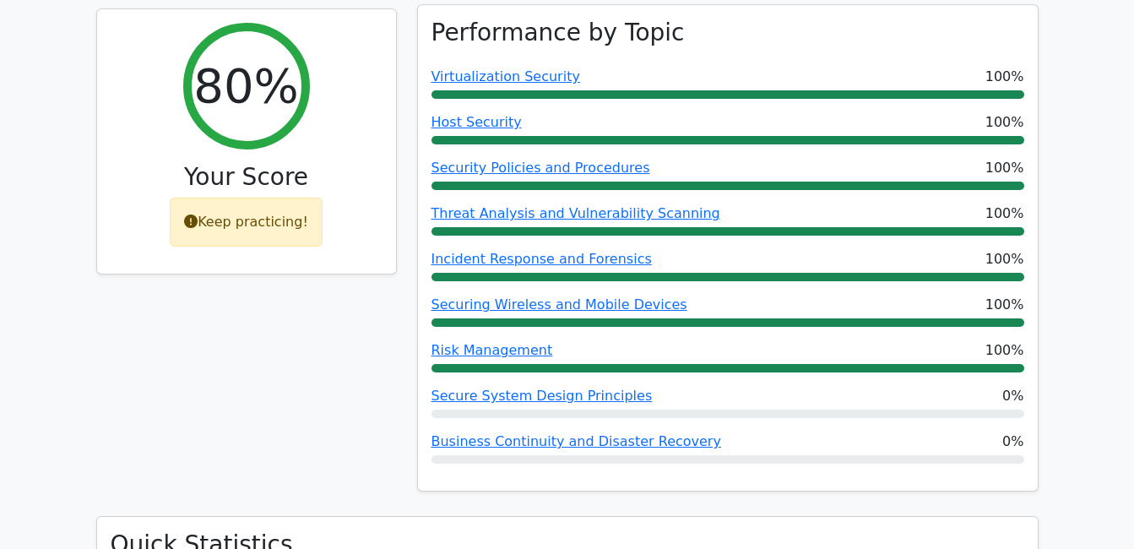
scroll to position [676, 0]
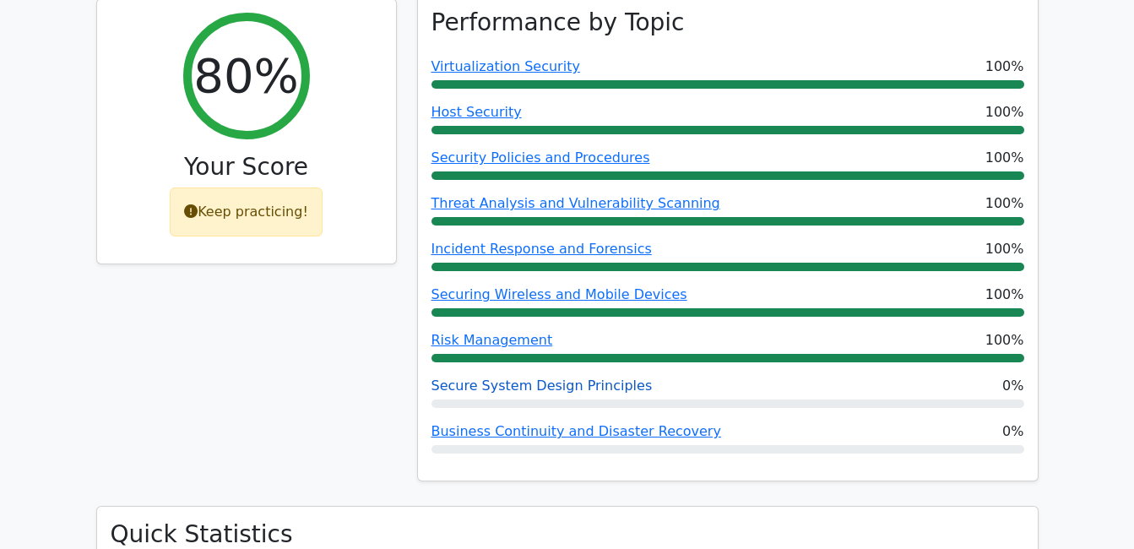
click at [497, 377] on link "Secure System Design Principles" at bounding box center [541, 385] width 221 height 16
